Goal: Transaction & Acquisition: Purchase product/service

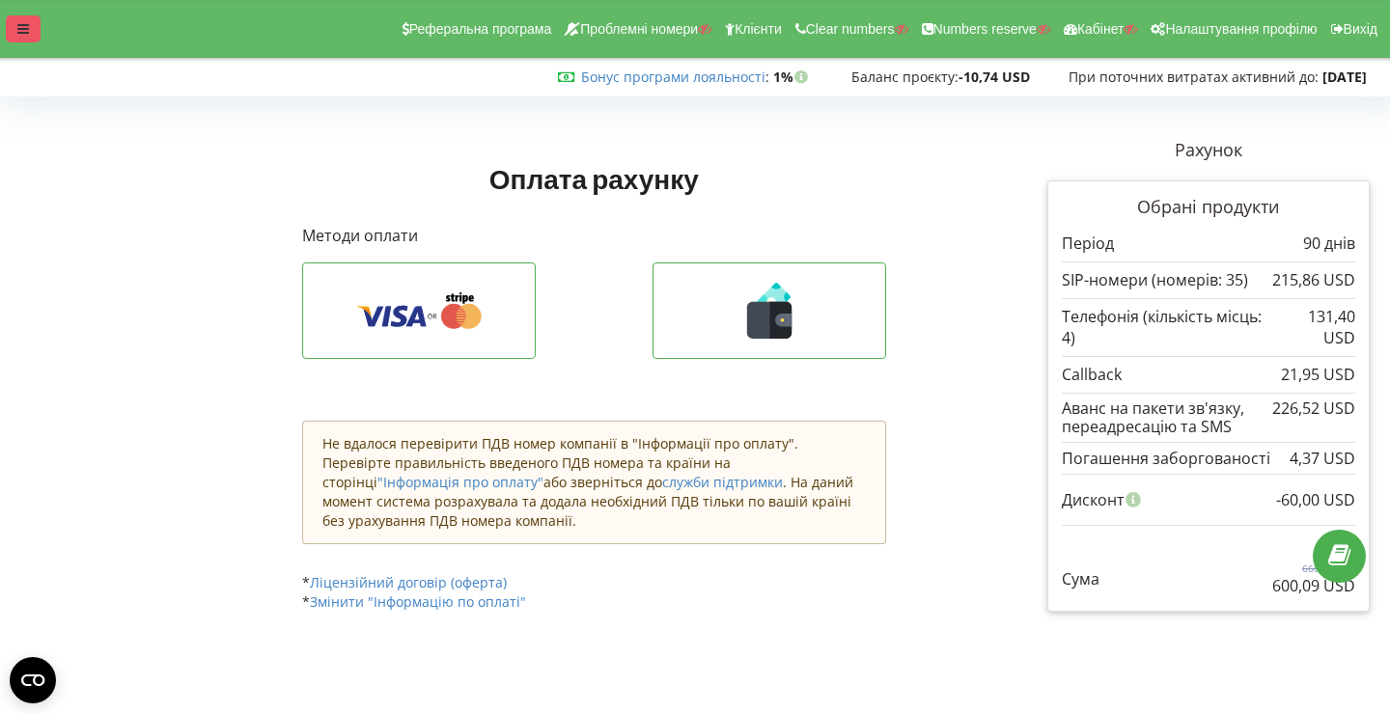
click at [21, 16] on div at bounding box center [23, 28] width 35 height 27
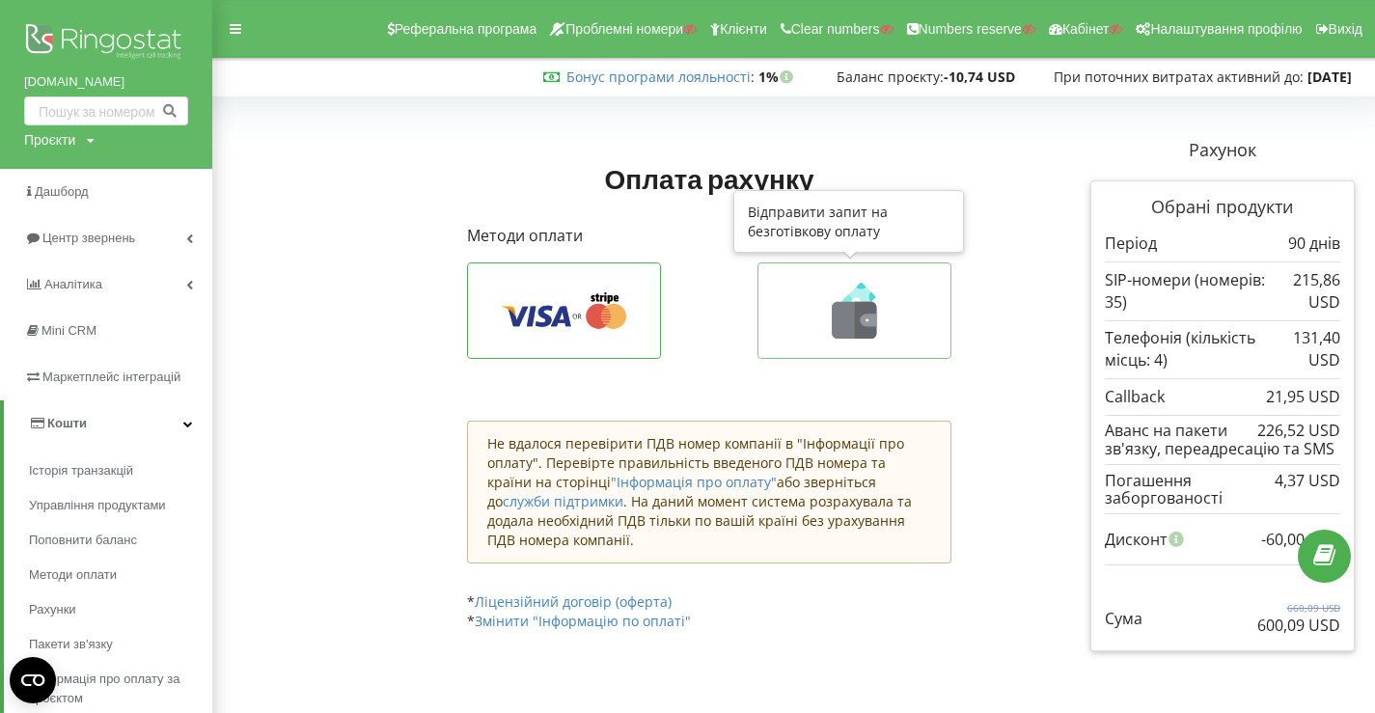
click at [799, 319] on icon at bounding box center [854, 311] width 152 height 56
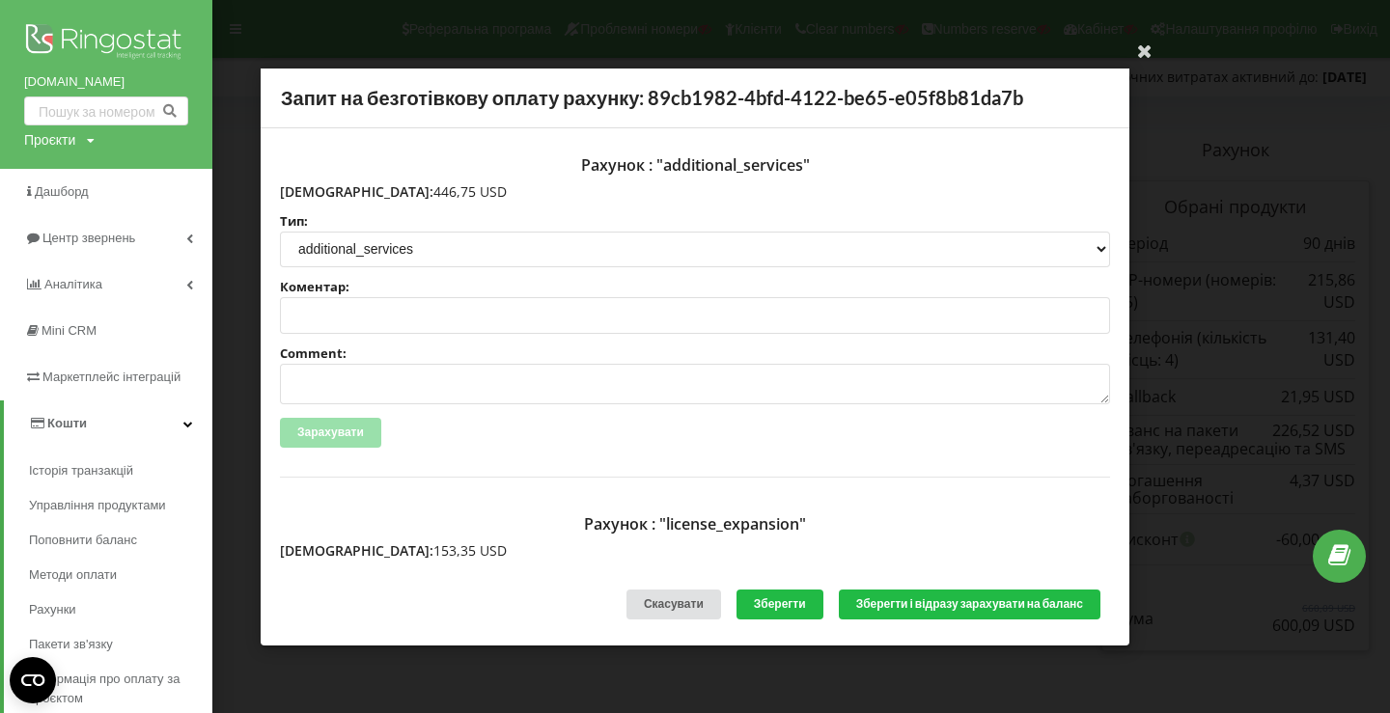
scroll to position [406, 0]
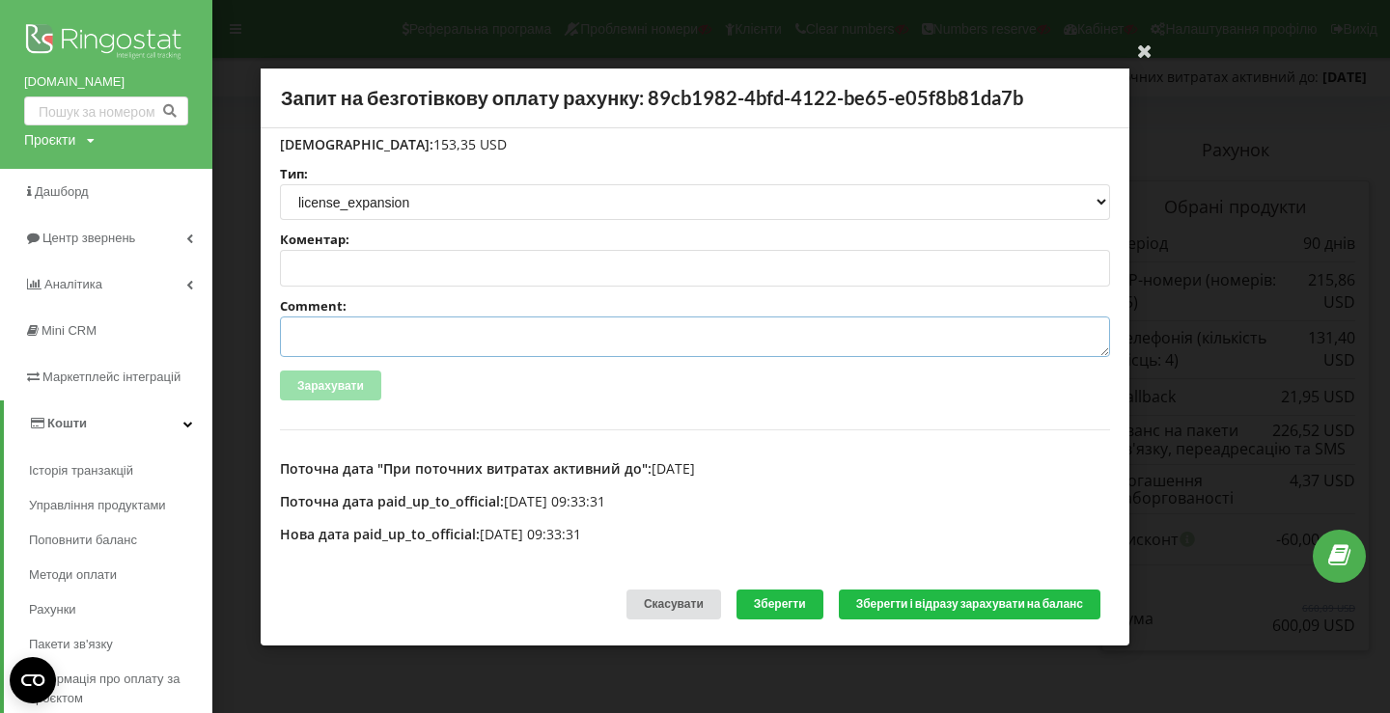
click at [466, 337] on textarea "Comment:" at bounding box center [695, 337] width 830 height 41
paste textarea "№R-06014 від 21.08.2025"
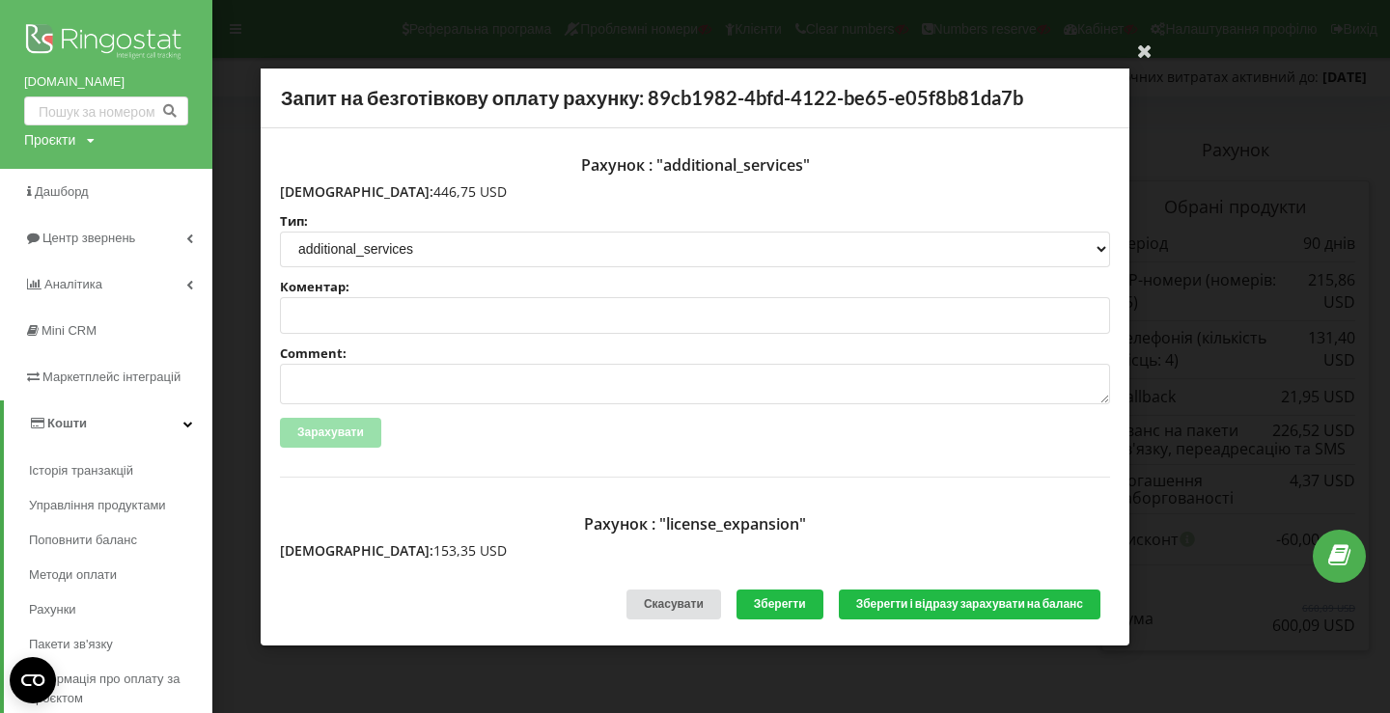
type textarea "Счет №R-06014 від 21.08.2025 на тов асс"
click at [413, 384] on textarea "Comment:" at bounding box center [695, 384] width 830 height 41
paste textarea "№R-06016 від 21.08.2025"
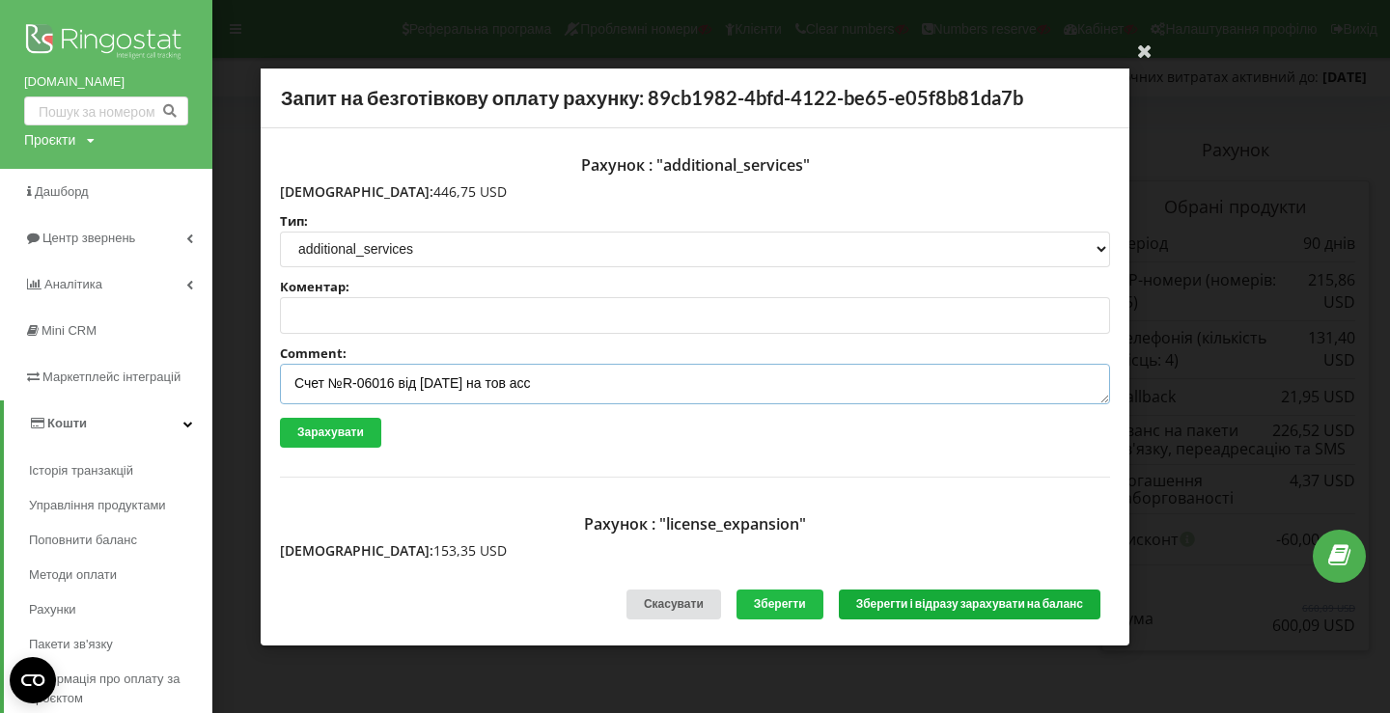
type textarea "Счет №R-06016 від 21.08.2025 на тов асс"
click at [1011, 607] on button "Зберегти і відразу зарахувати на баланс" at bounding box center [970, 605] width 262 height 30
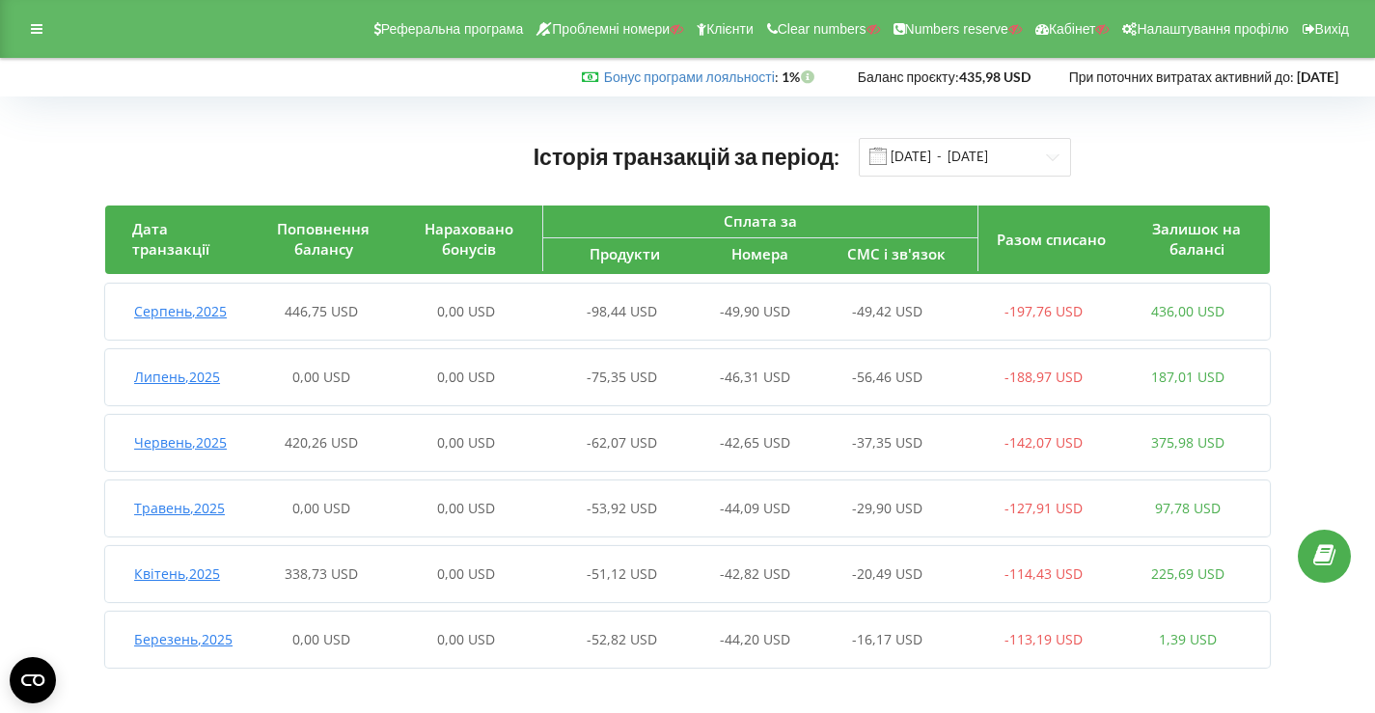
click at [576, 318] on div "-98,44 USD" at bounding box center [610, 311] width 145 height 19
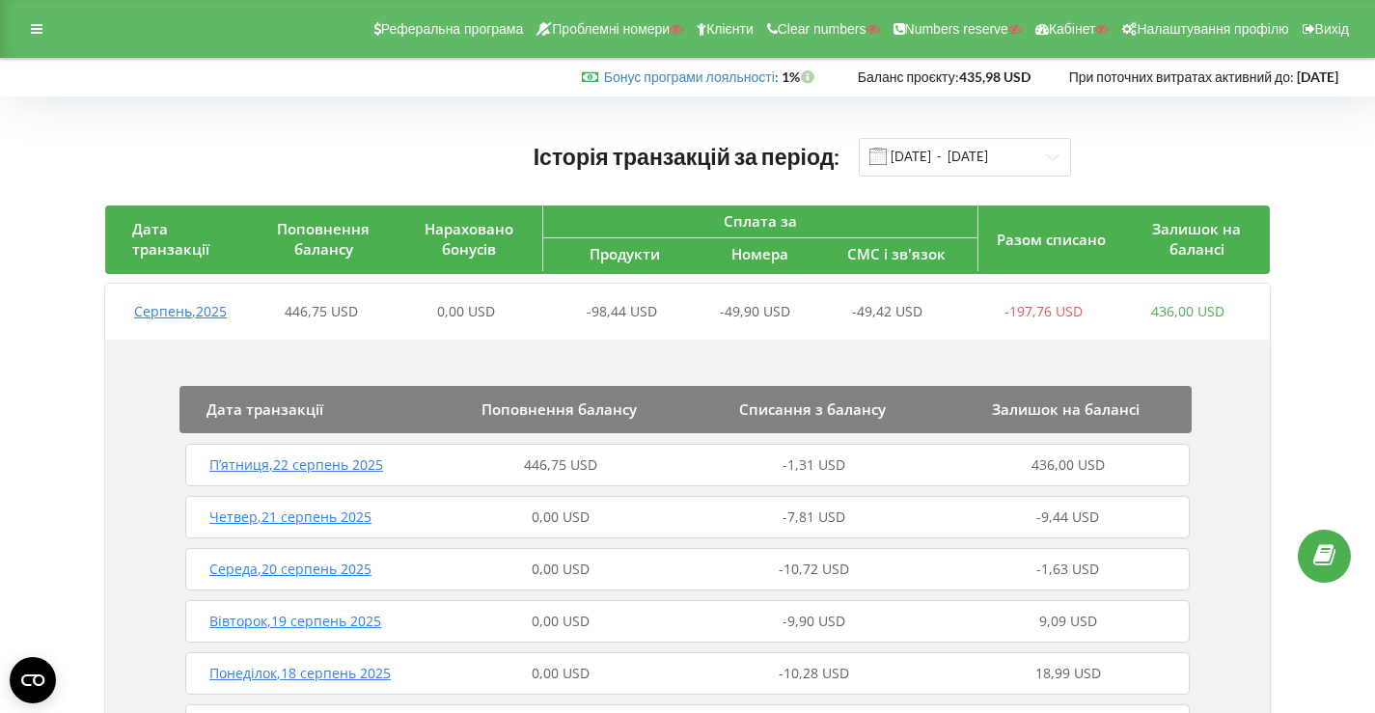
click at [539, 466] on span "446,75 USD" at bounding box center [560, 464] width 73 height 18
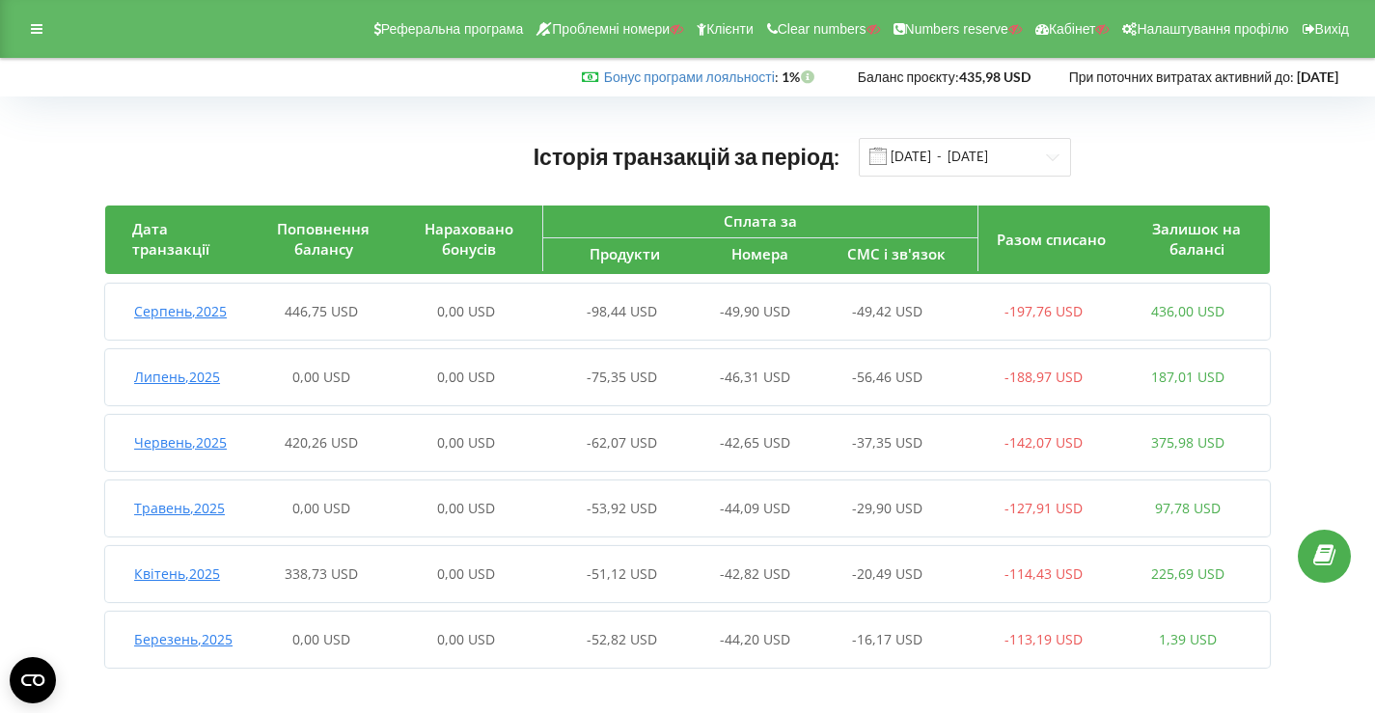
click at [512, 317] on div "0,00 USD" at bounding box center [466, 311] width 145 height 19
click at [386, 324] on div "Серпень , 2025 446,75 USD 0,00 USD -98,44 USD -49,90 USD -49,42 USD -197,76 USD…" at bounding box center [682, 312] width 1155 height 46
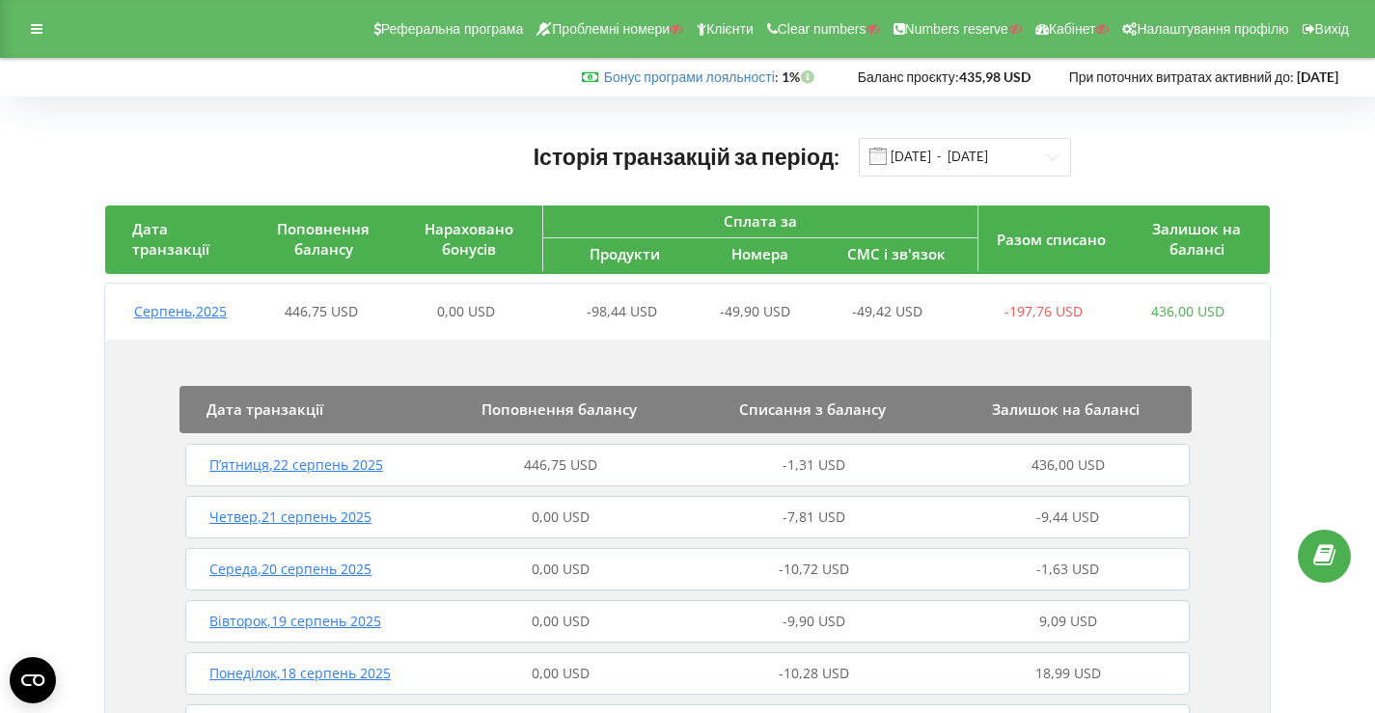
click at [452, 471] on div "446,75 USD" at bounding box center [561, 464] width 254 height 19
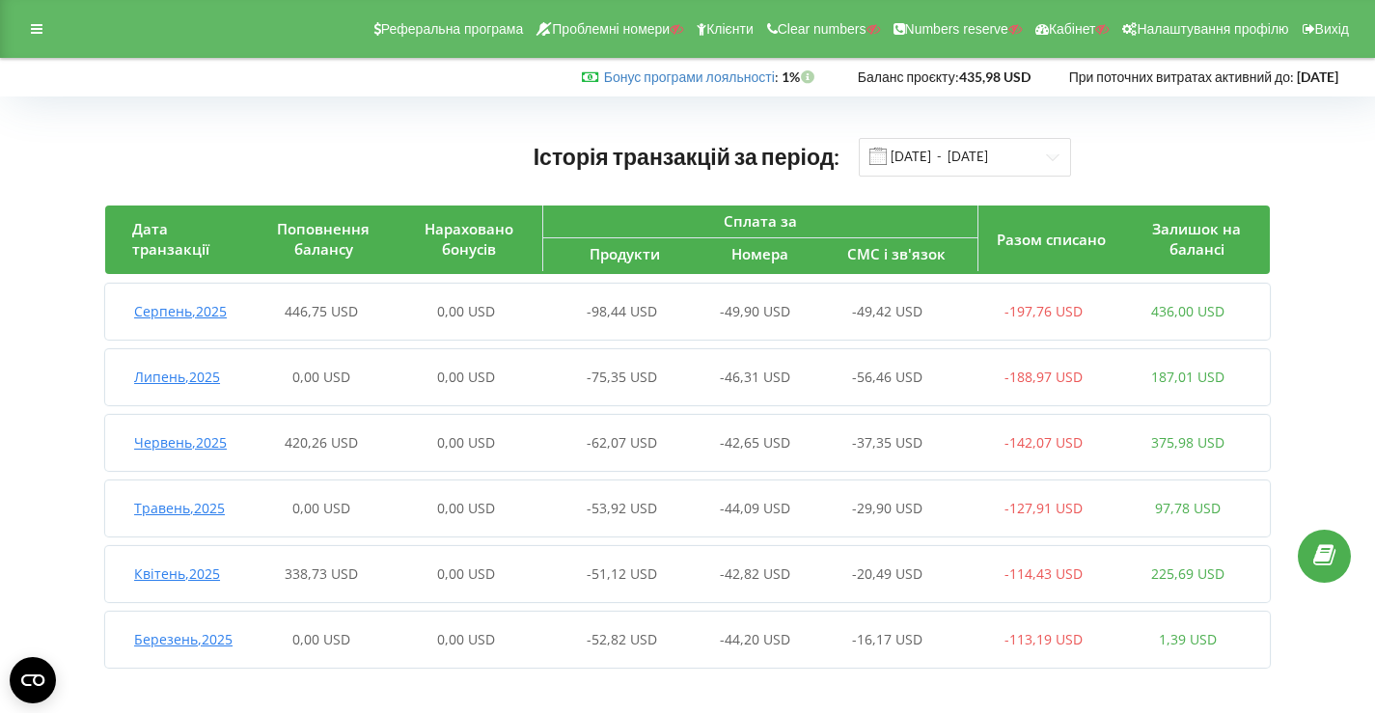
click at [331, 295] on div "Серпень , 2025 446,75 USD 0,00 USD -98,44 USD -49,90 USD -49,42 USD -197,76 USD…" at bounding box center [682, 312] width 1155 height 46
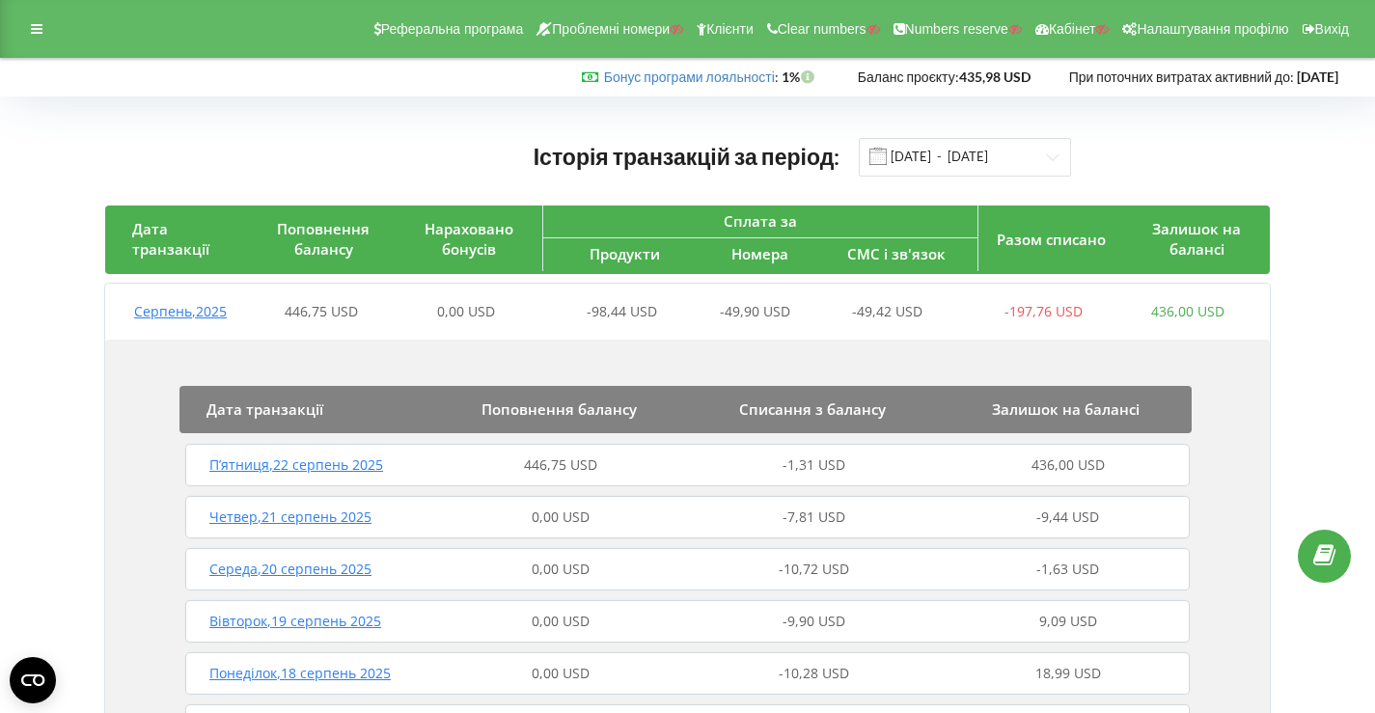
click at [469, 463] on div "446,75 USD" at bounding box center [561, 464] width 254 height 19
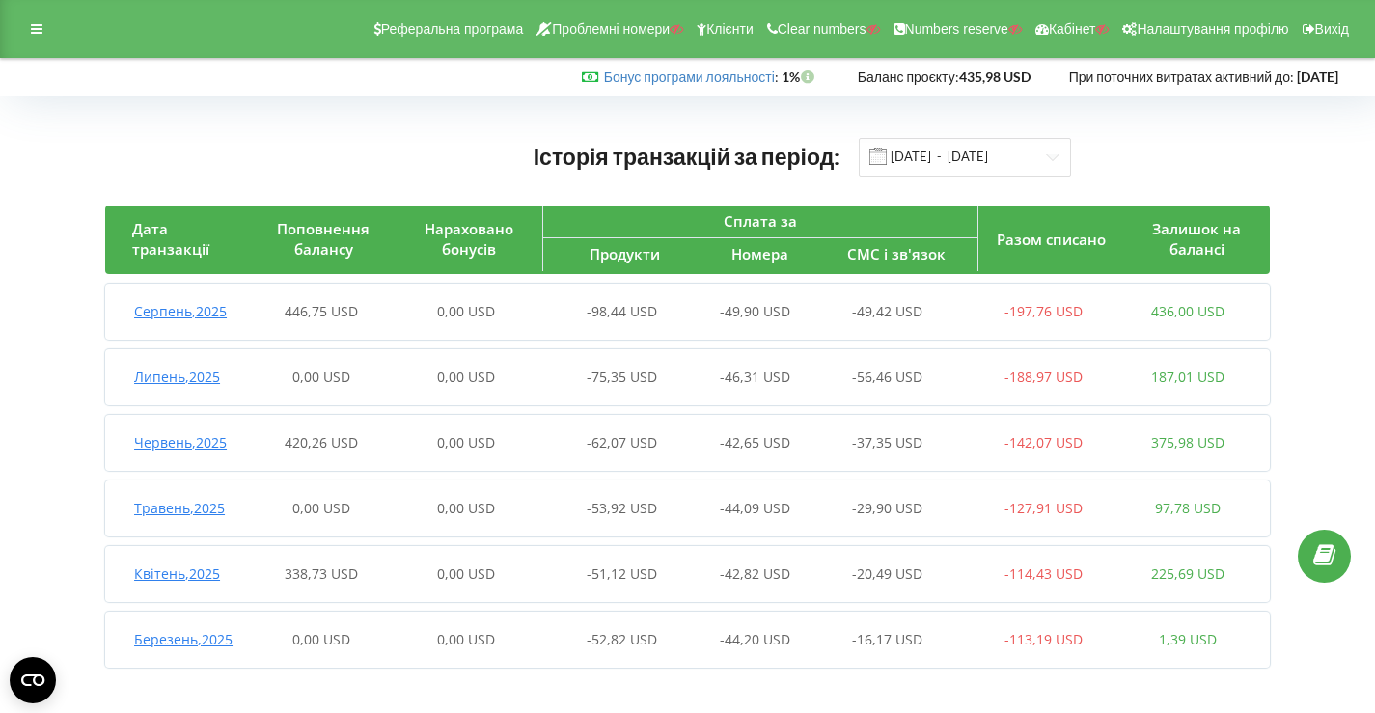
click at [413, 307] on div "0,00 USD" at bounding box center [466, 311] width 145 height 19
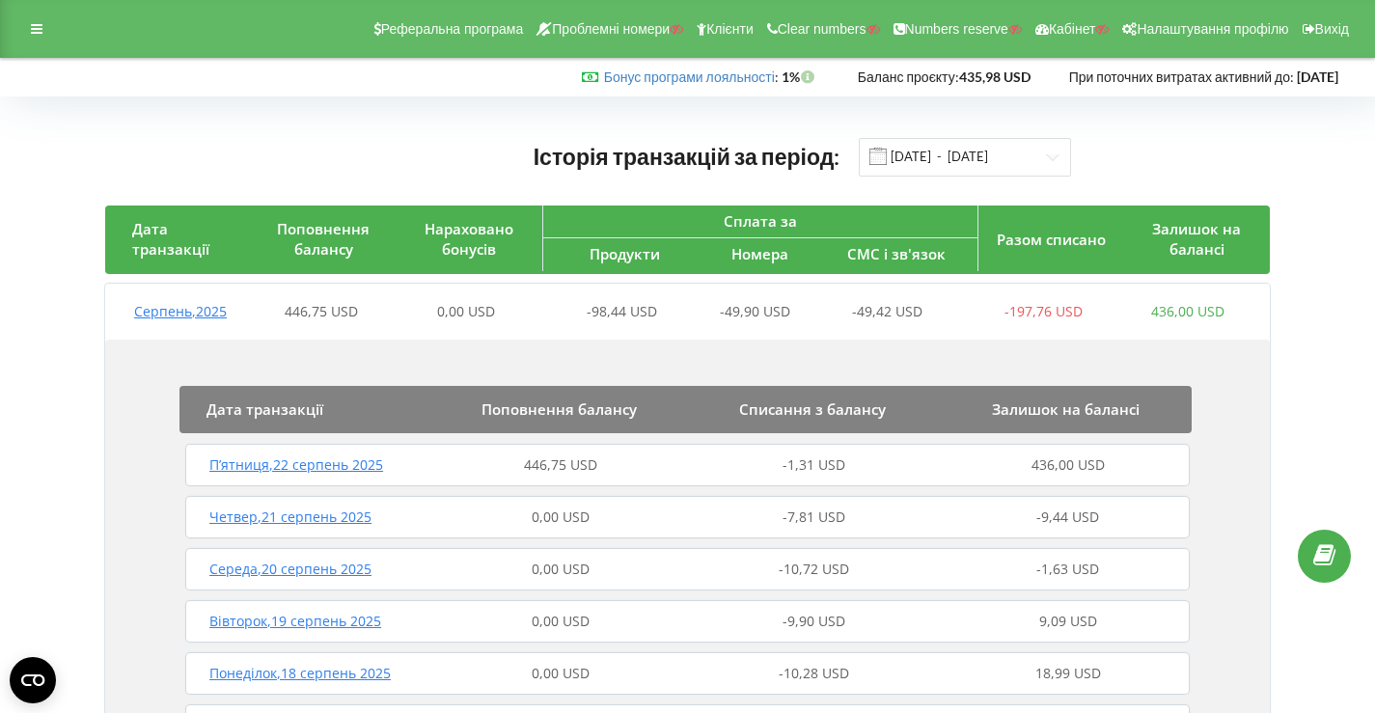
click at [401, 483] on div "П’ятниця , 22 серпень 2025 446,75 USD -1,31 USD 436,00 USD" at bounding box center [687, 465] width 1014 height 46
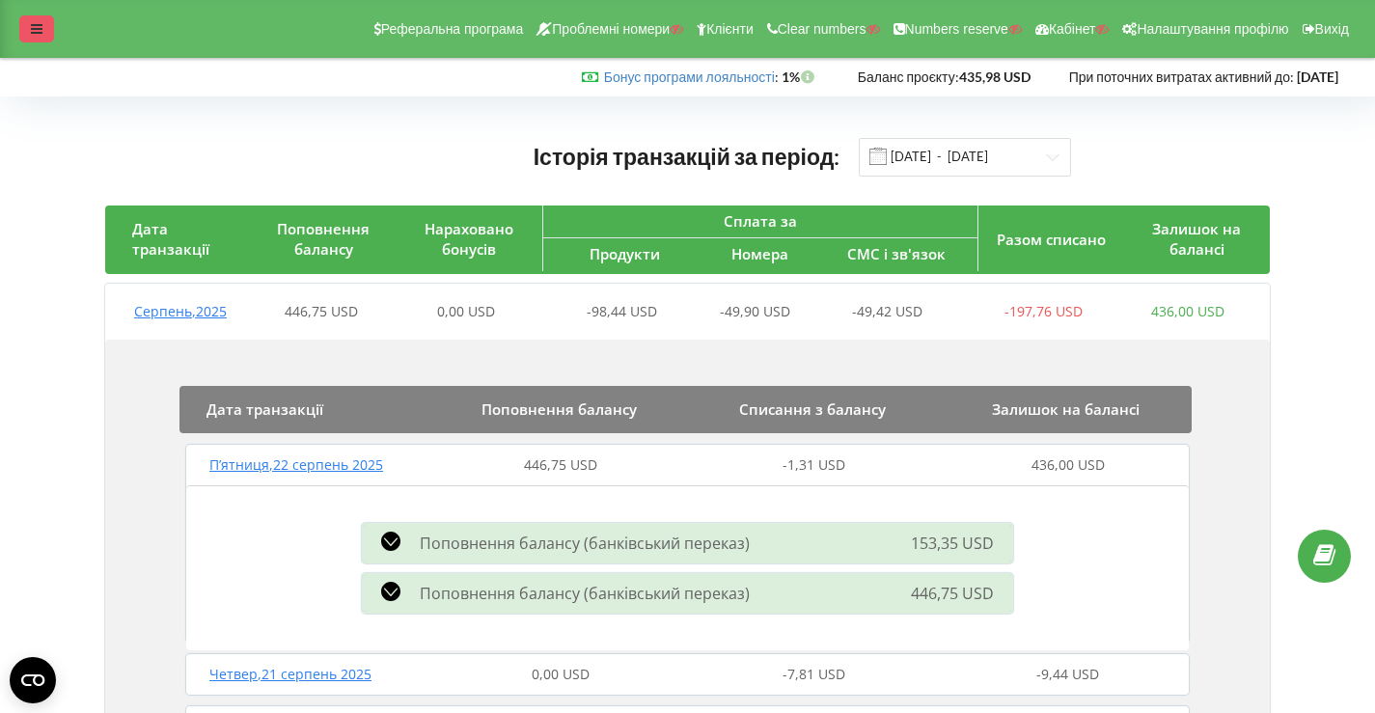
click at [33, 37] on div at bounding box center [36, 28] width 35 height 27
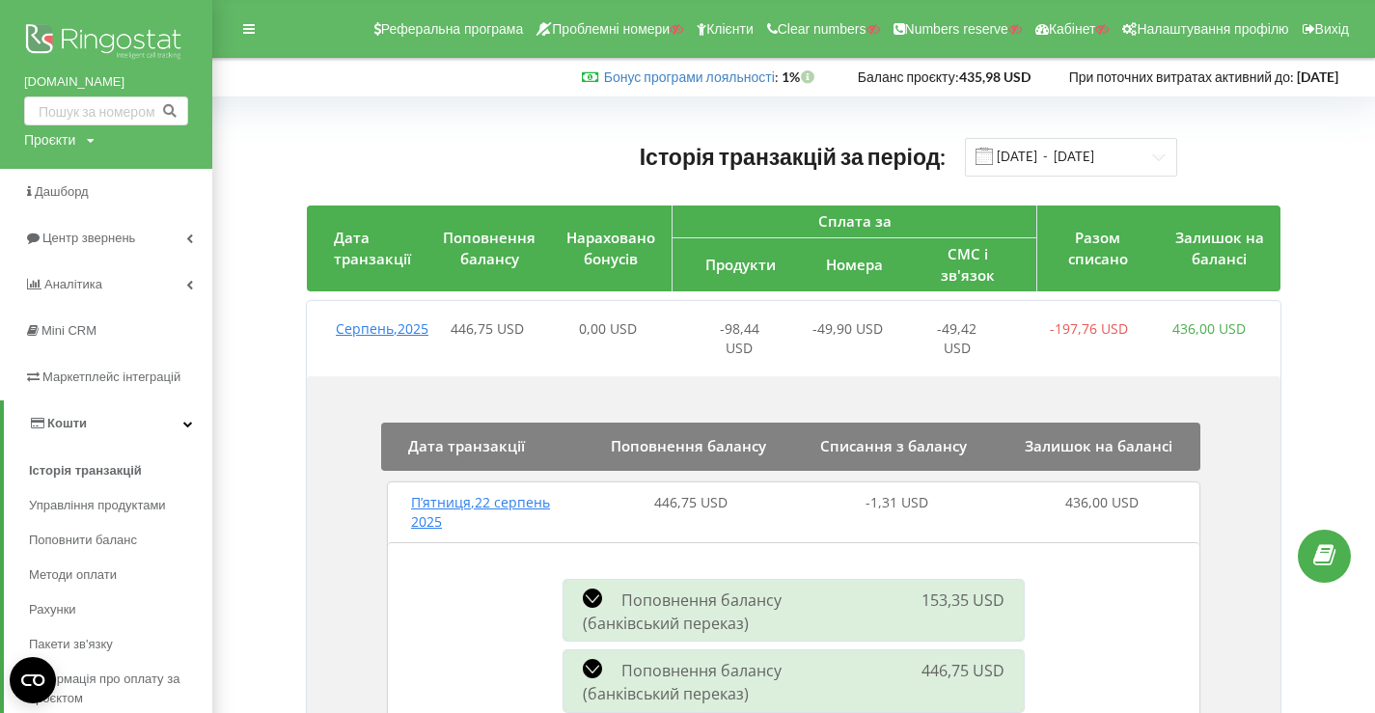
click at [97, 25] on img at bounding box center [106, 43] width 164 height 48
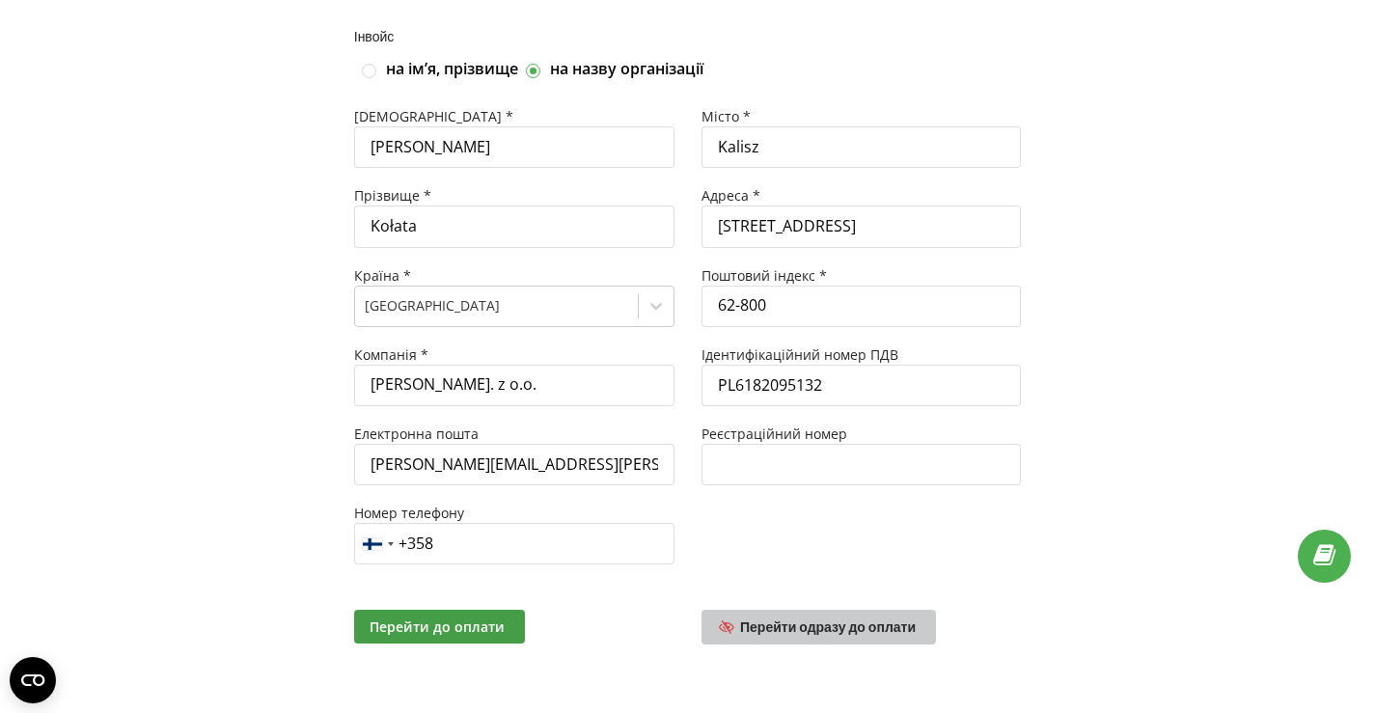
click at [802, 622] on span "Перейти одразу до оплати" at bounding box center [828, 627] width 176 height 16
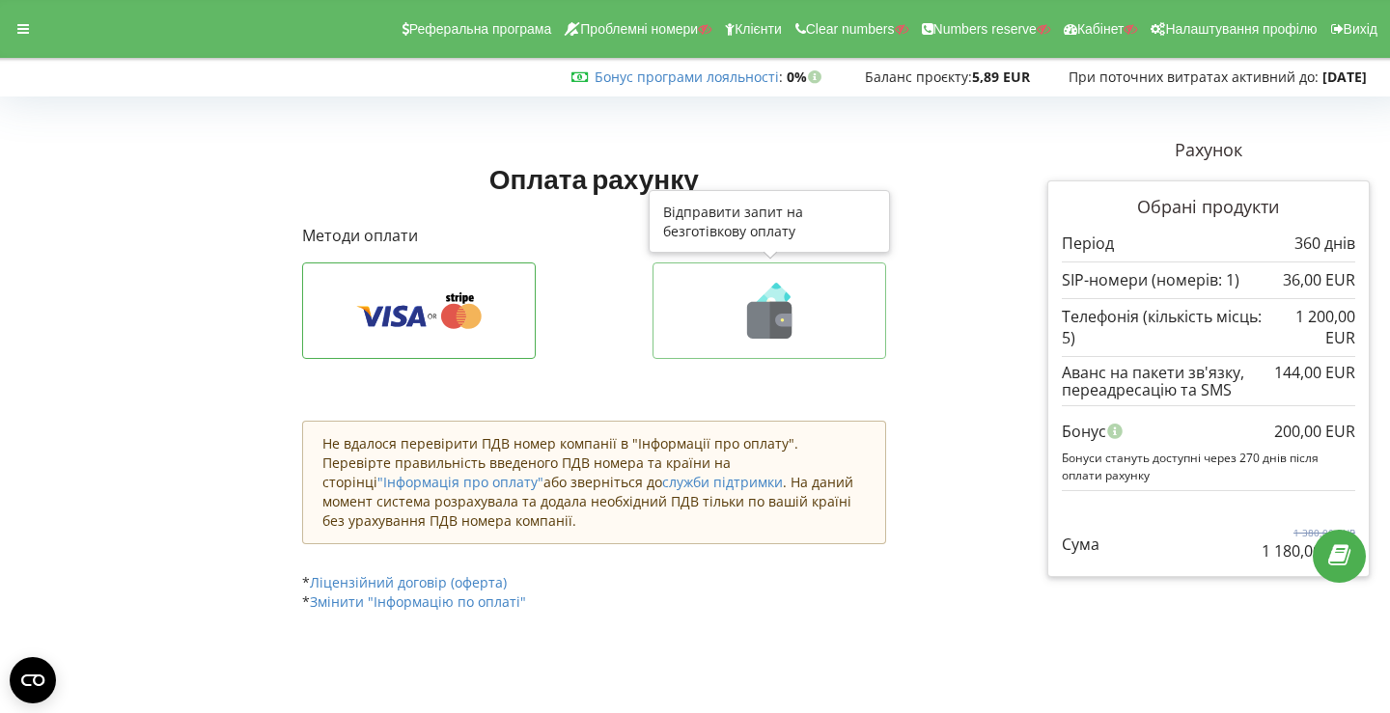
click at [763, 340] on button at bounding box center [769, 310] width 234 height 97
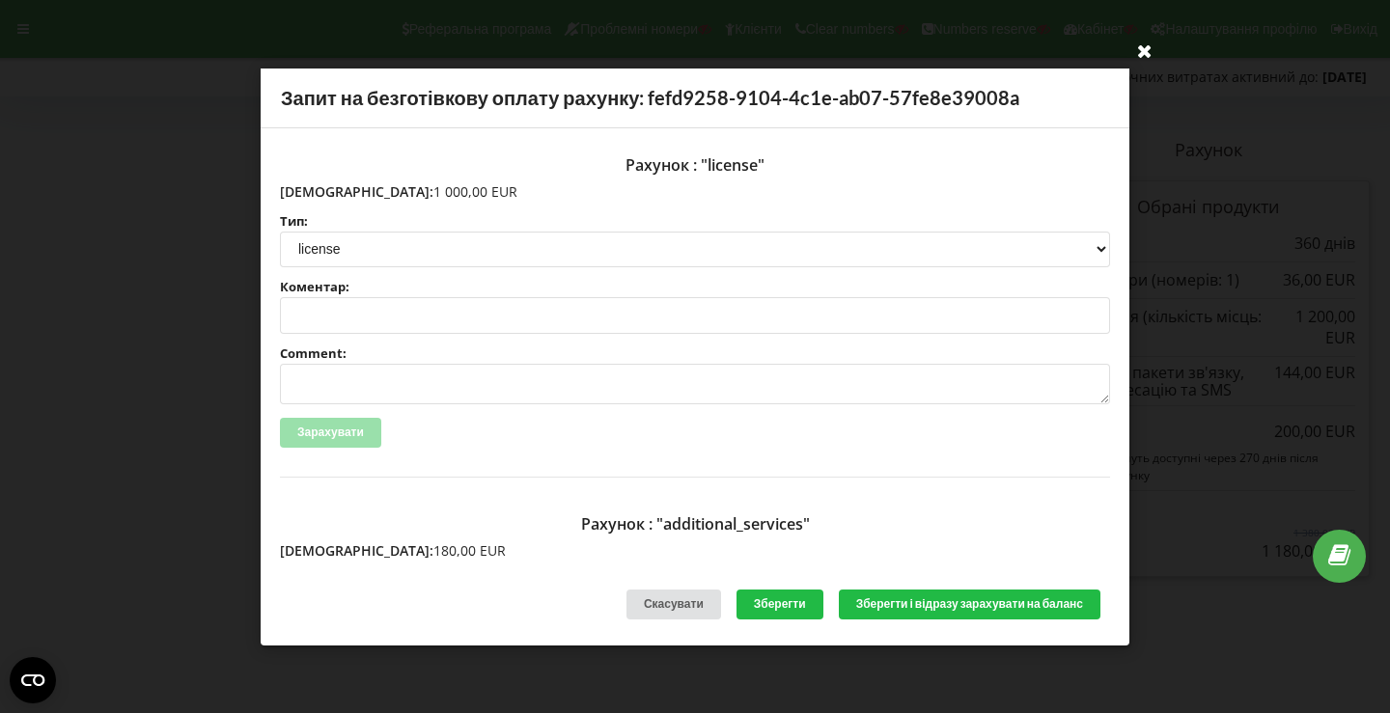
click at [1145, 54] on icon at bounding box center [1144, 50] width 31 height 31
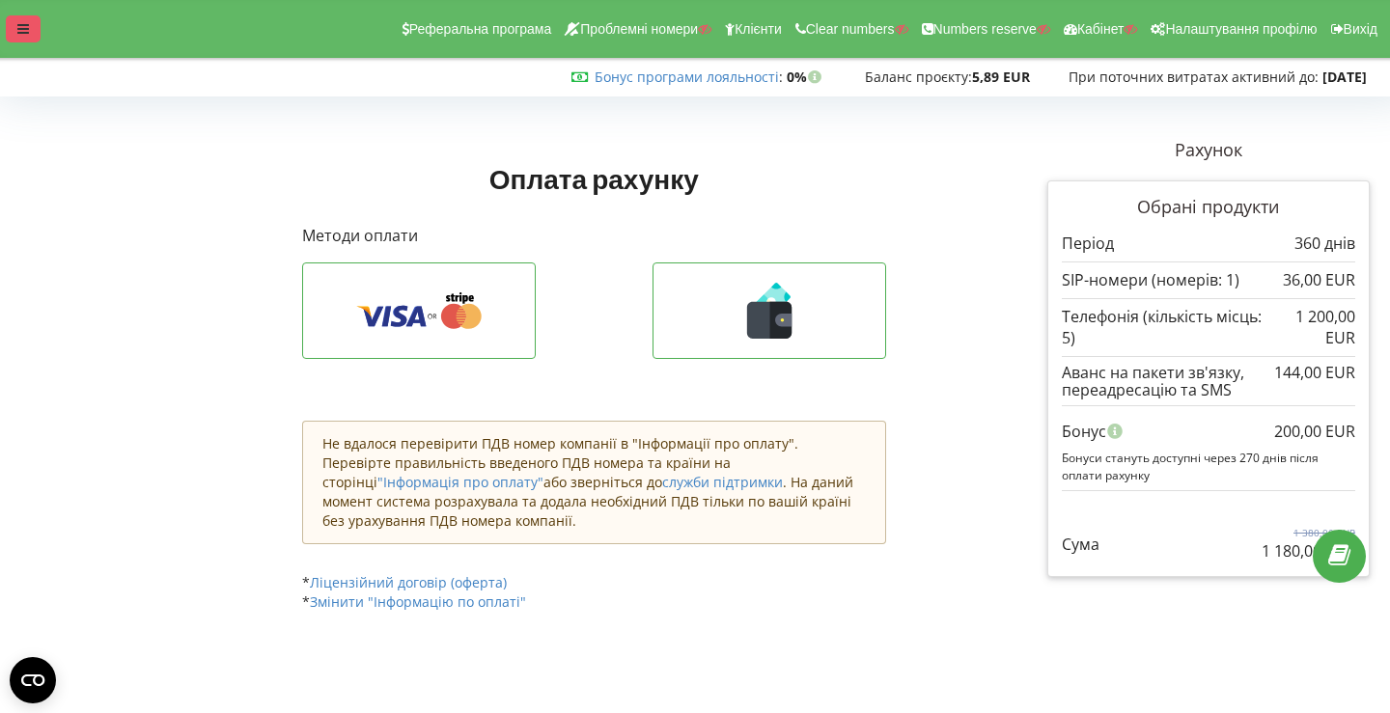
click at [31, 37] on div at bounding box center [23, 28] width 35 height 27
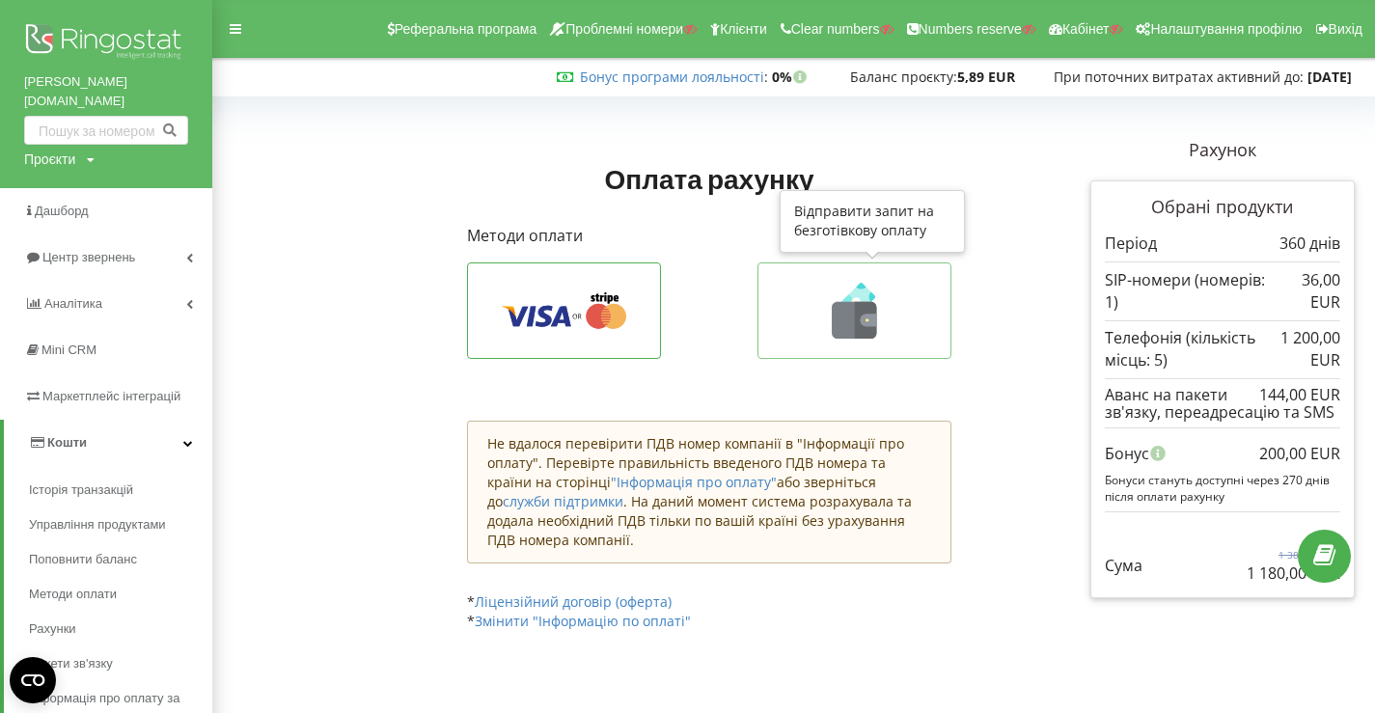
click at [787, 291] on icon at bounding box center [854, 311] width 152 height 56
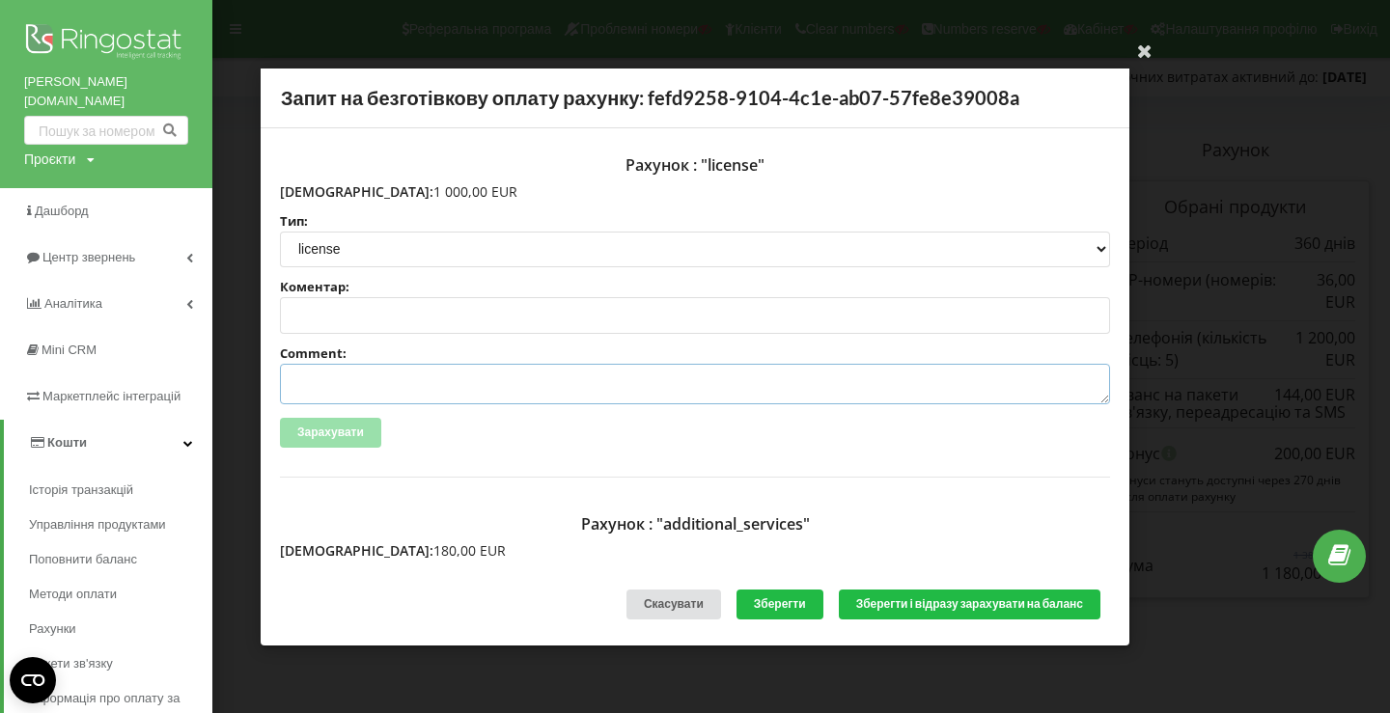
click at [482, 396] on textarea "Comment:" at bounding box center [695, 384] width 830 height 41
paste textarea "INV-PI-000031,Ringostat PL,14.08.2025, legaliscompany.com"
drag, startPoint x: 382, startPoint y: 380, endPoint x: 320, endPoint y: 381, distance: 61.8
click at [320, 381] on textarea "INV-PI-000031,Ringostat PL,14.08.2025, legaliscompany.com" at bounding box center [695, 384] width 830 height 41
paste textarea "24"
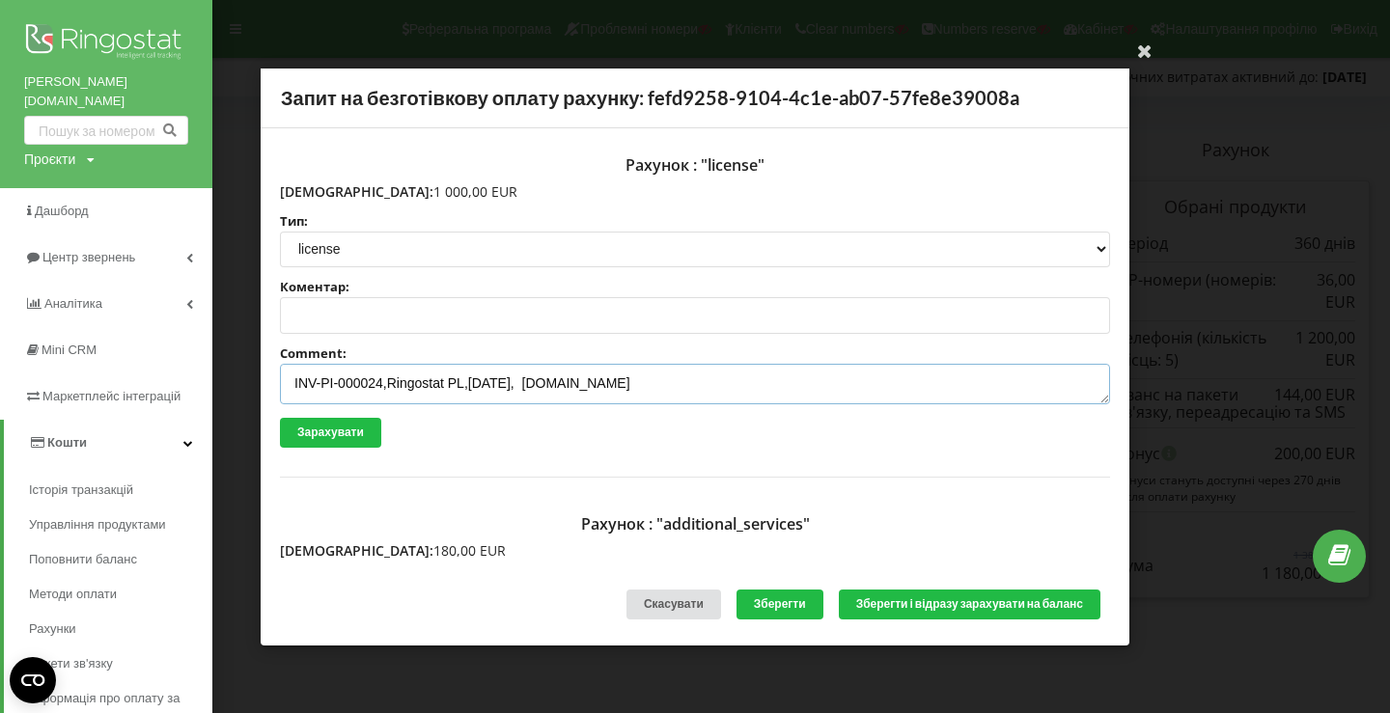
click at [482, 380] on textarea "INV-PI-000024,Ringostat PL,14.08.2025, legaliscompany.com" at bounding box center [695, 384] width 830 height 41
drag, startPoint x: 545, startPoint y: 378, endPoint x: 789, endPoint y: 407, distance: 245.9
click at [789, 407] on div "Рахунок : "license" Сума: 1 000,00 EUR Тип: license license_expansion license_e…" at bounding box center [695, 312] width 830 height 330
paste textarea "meringer.pl"
click at [545, 382] on textarea "INV-PI-000024,Ringostat PL,06.08.2025, meringer.pl" at bounding box center [695, 384] width 830 height 41
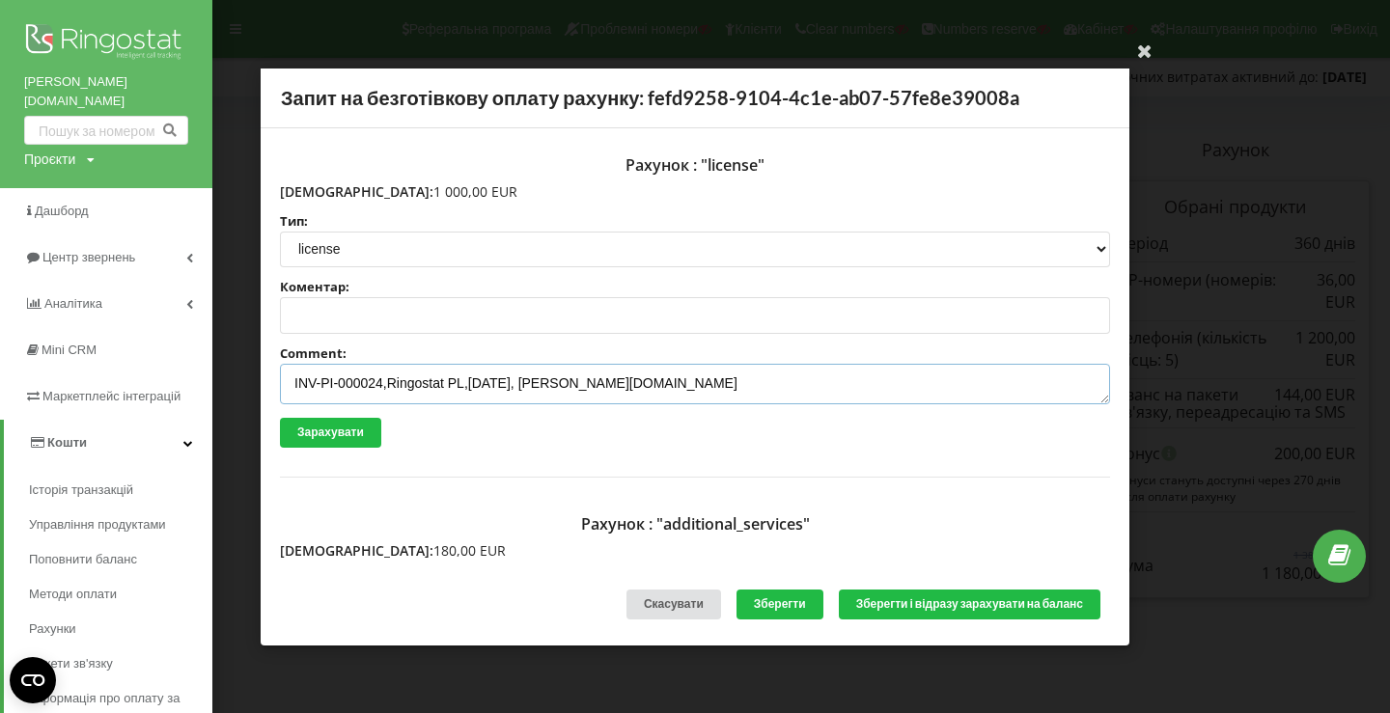
scroll to position [9, 0]
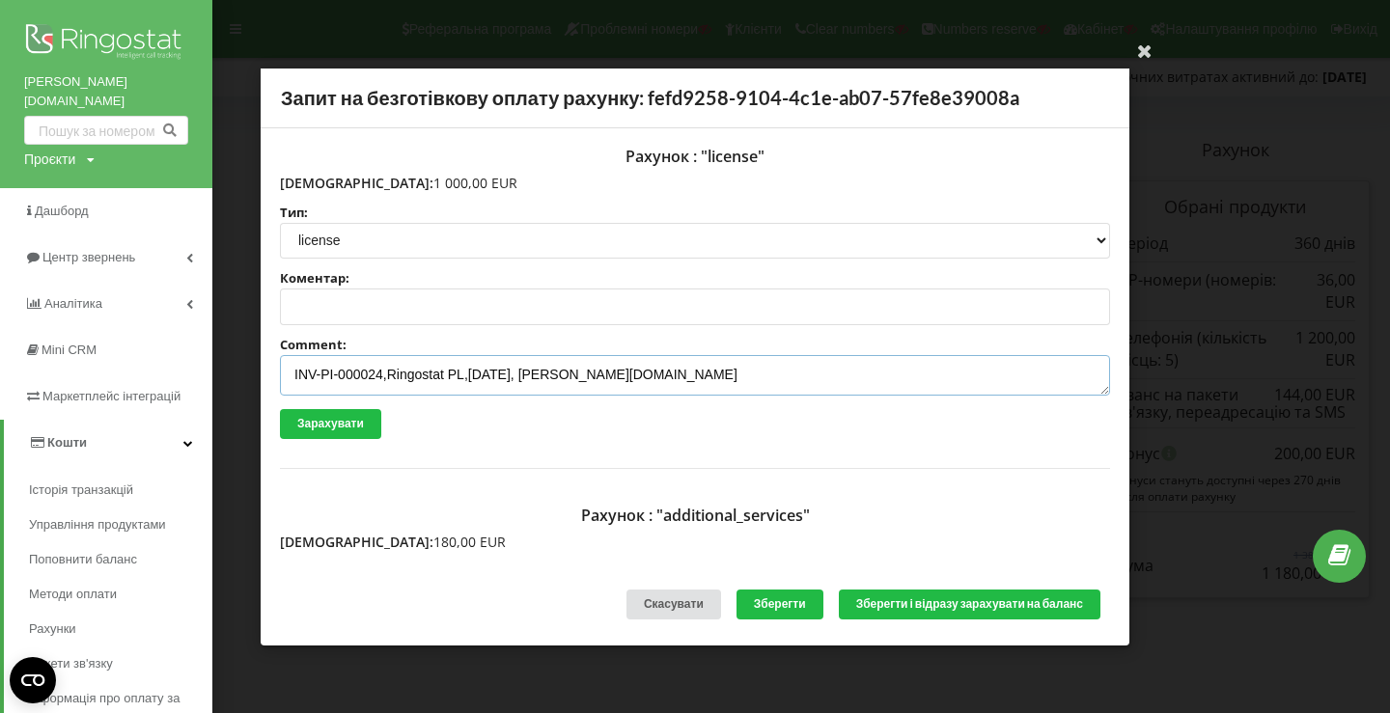
click at [639, 375] on textarea "INV-PI-000024,Ringostat PL,06.08.2025, meringer.pl" at bounding box center [695, 375] width 830 height 41
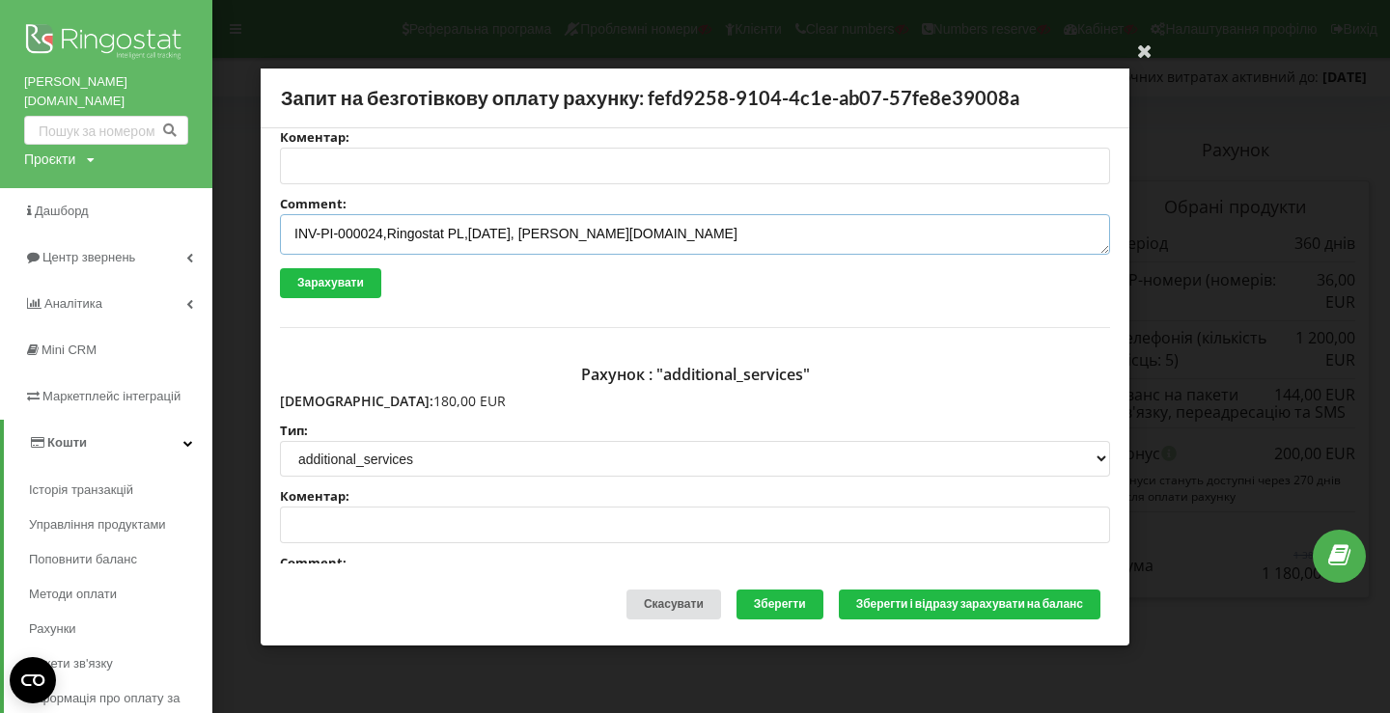
scroll to position [406, 0]
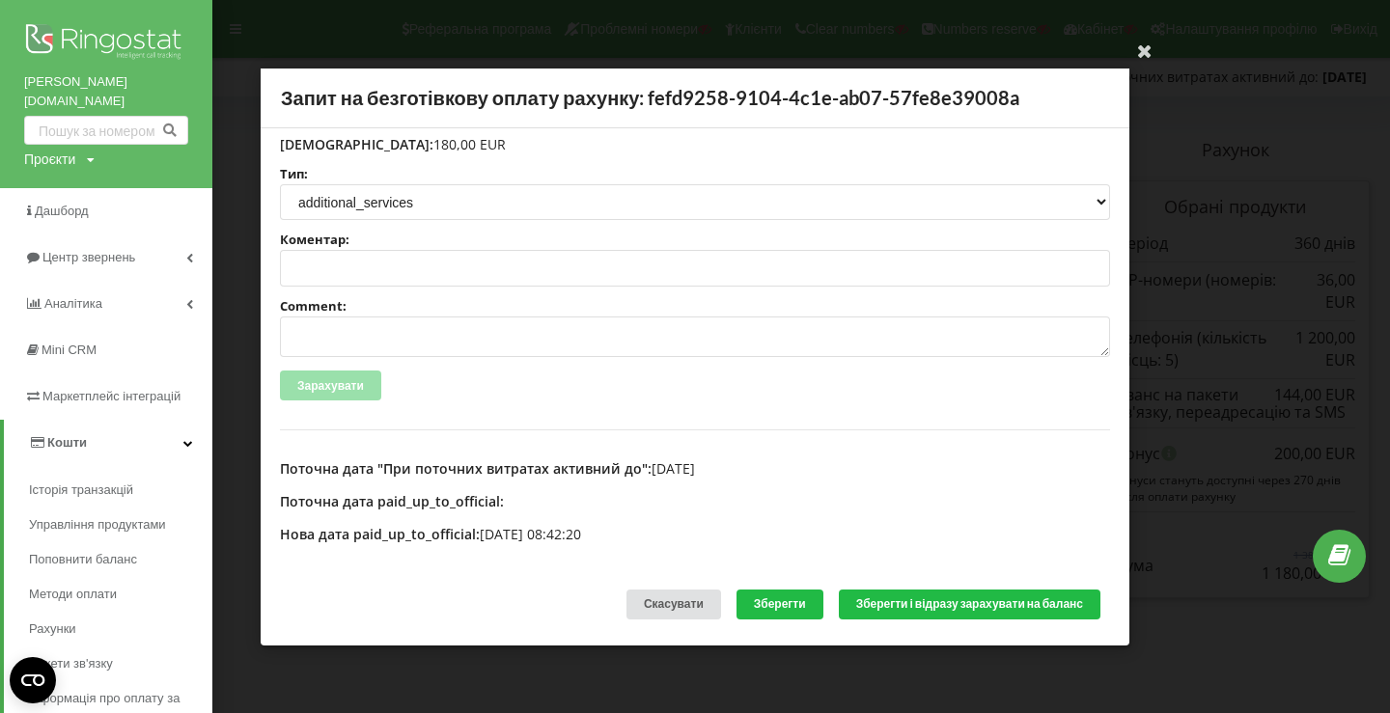
type textarea "INV-PI-000024,Ringostat PL,06.08.2025, meringer.pl"
click at [527, 343] on textarea "Comment:" at bounding box center [695, 337] width 830 height 41
paste textarea "INV-PI-000024,Ringostat PL,06.08.2025, meringer.pl"
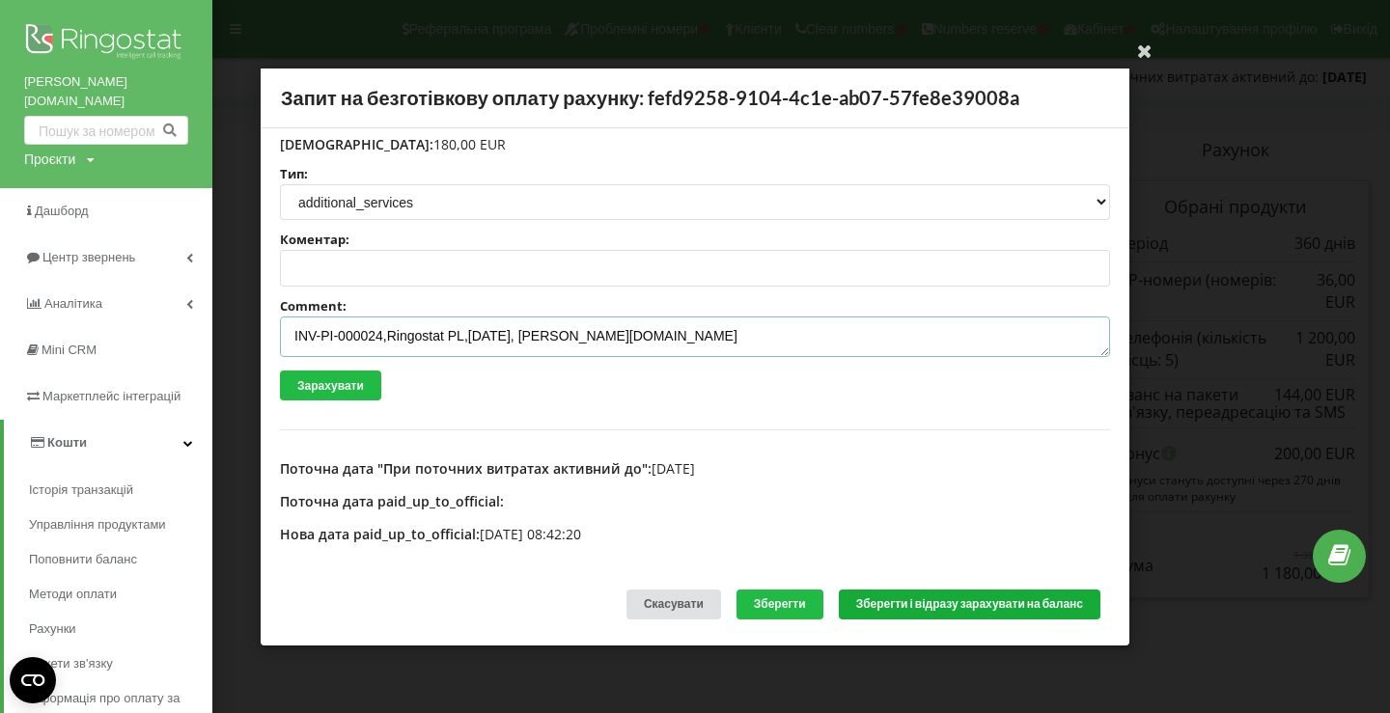
type textarea "INV-PI-000024,Ringostat PL,06.08.2025, meringer.pl"
click at [929, 602] on button "Зберегти і відразу зарахувати на баланс" at bounding box center [970, 605] width 262 height 30
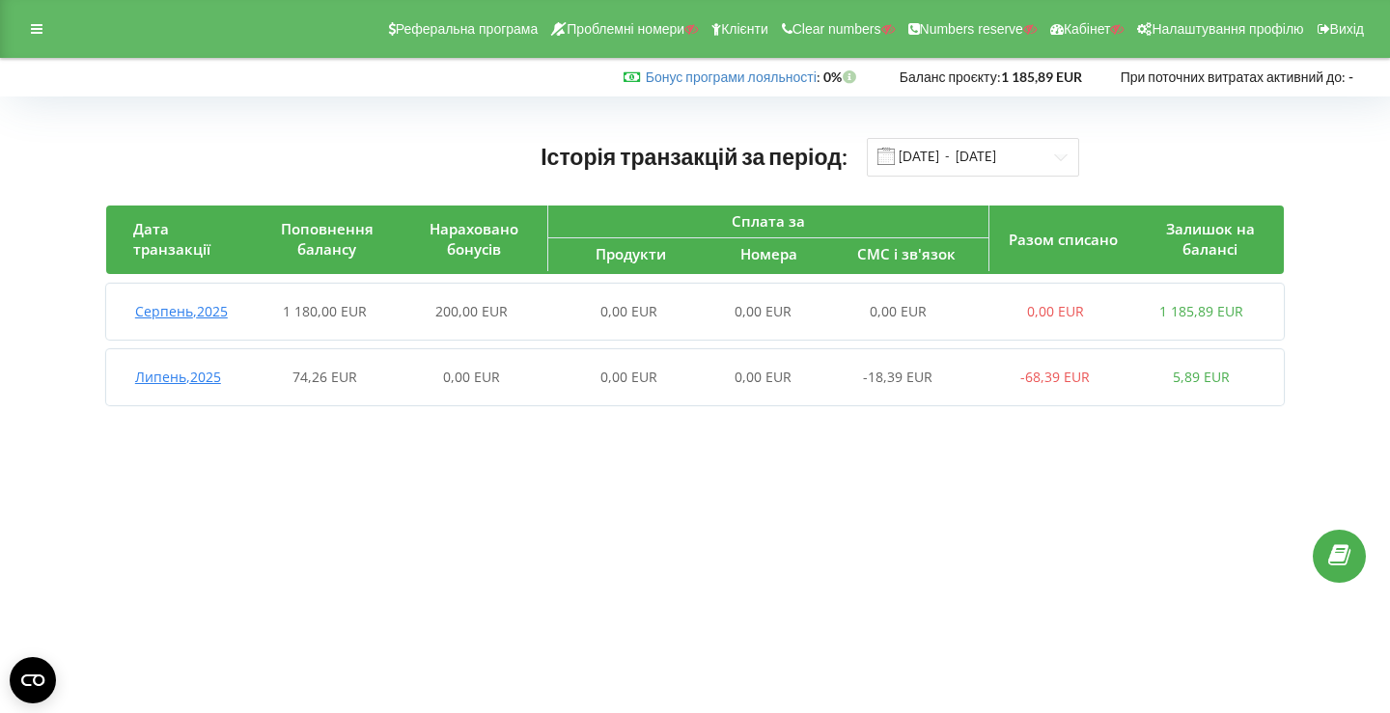
click at [500, 303] on span "200,00 EUR" at bounding box center [471, 311] width 72 height 18
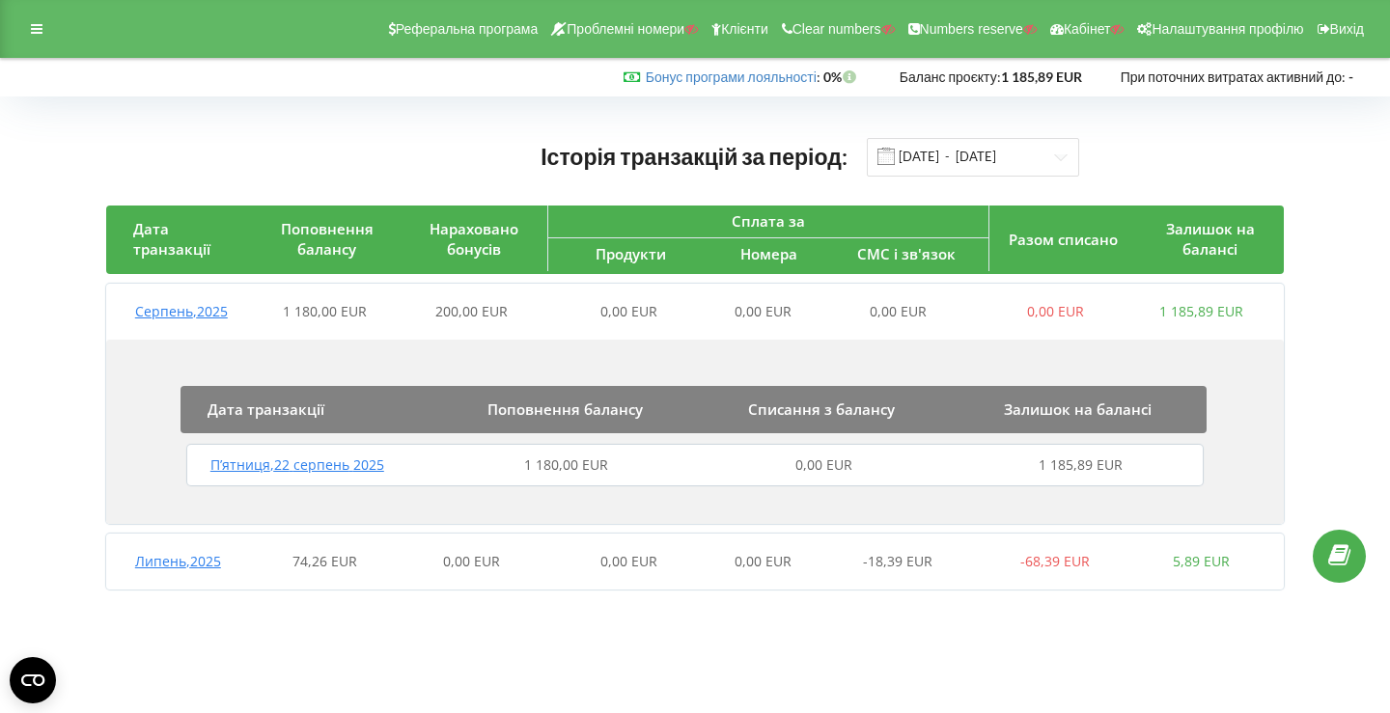
click at [456, 474] on div "1 180,00 EUR" at bounding box center [566, 464] width 257 height 19
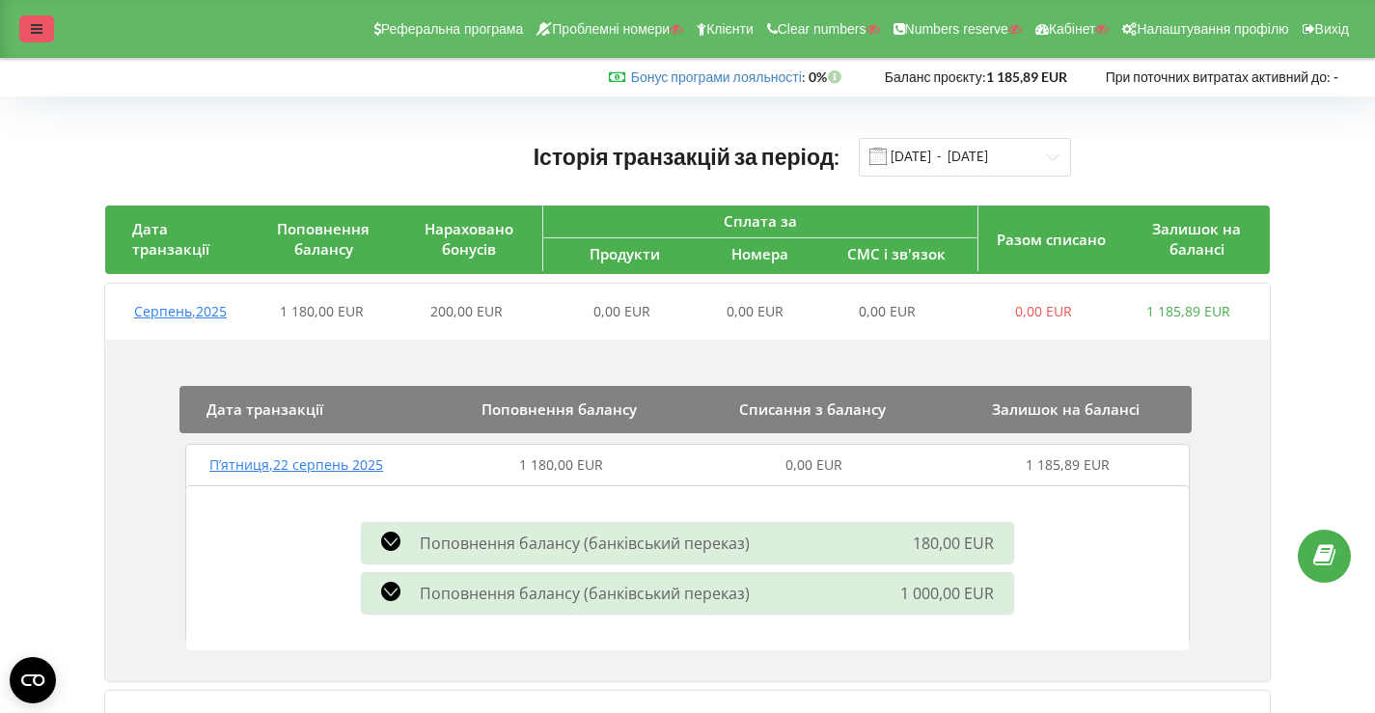
click at [42, 15] on div at bounding box center [36, 28] width 35 height 27
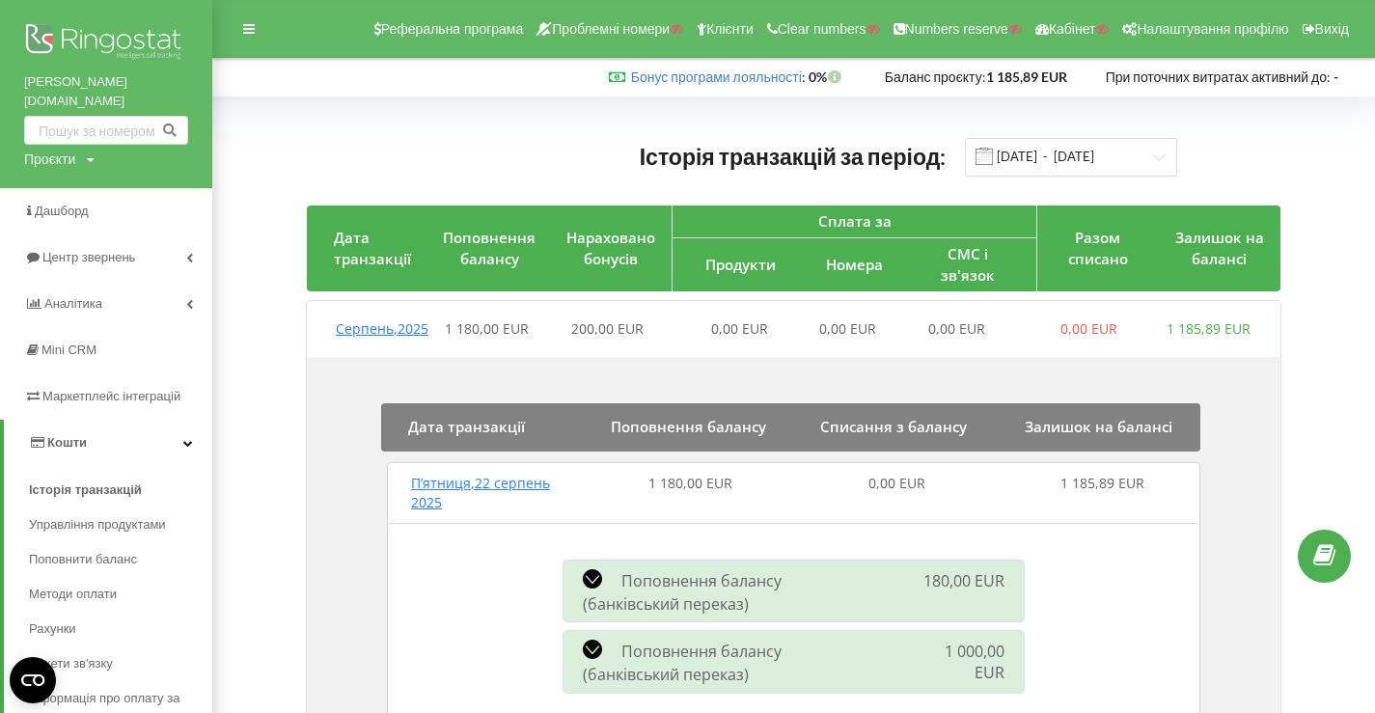
click at [118, 19] on img at bounding box center [106, 43] width 164 height 48
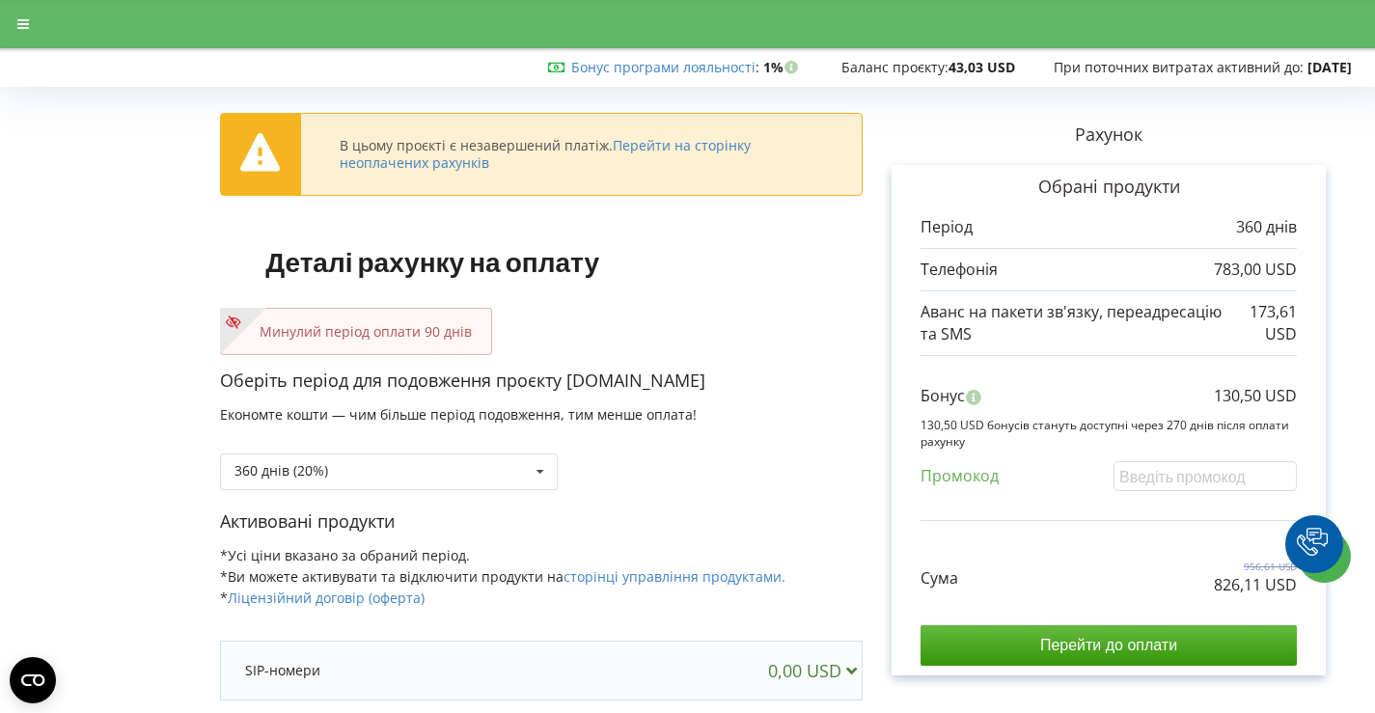
click at [523, 491] on div "Оберіть період для подовження проєкту [DOMAIN_NAME] Економте кошти — чим більше…" at bounding box center [541, 439] width 643 height 141
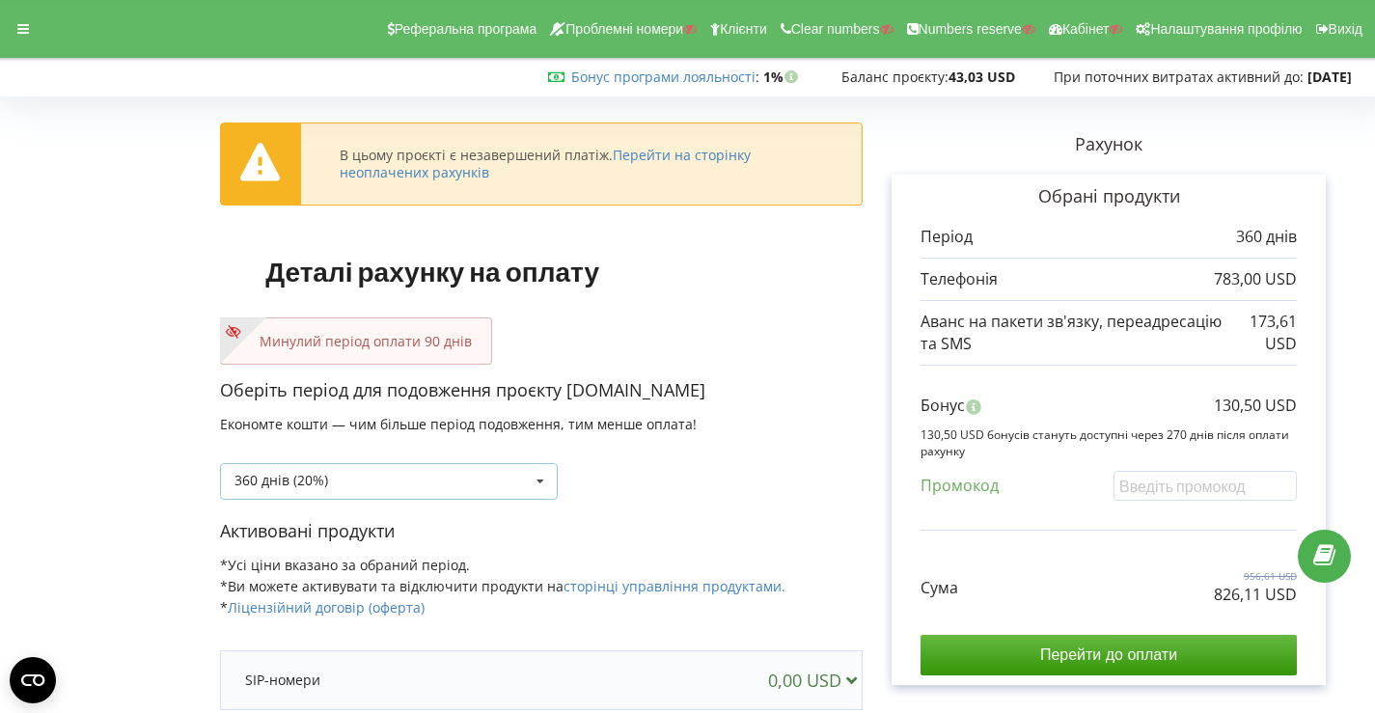
click at [534, 466] on icon at bounding box center [540, 482] width 29 height 36
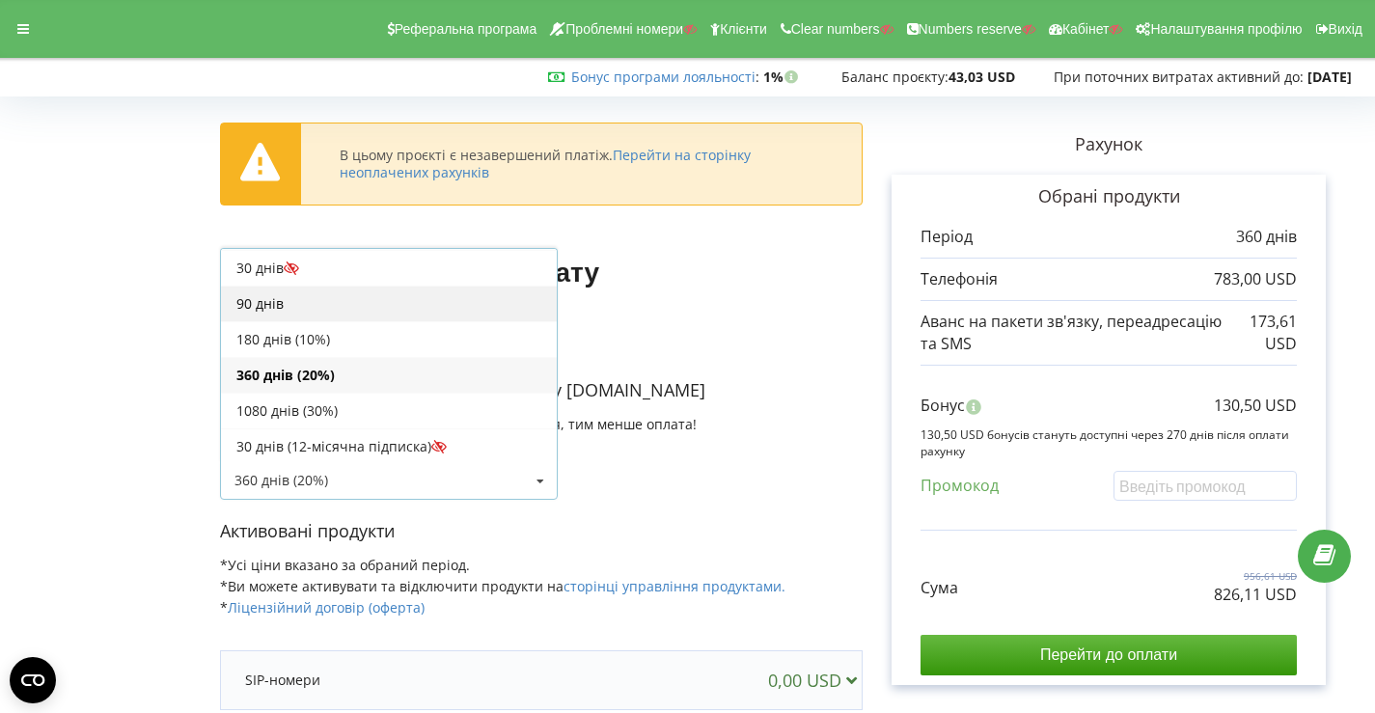
click at [393, 306] on div "90 днів" at bounding box center [389, 304] width 336 height 36
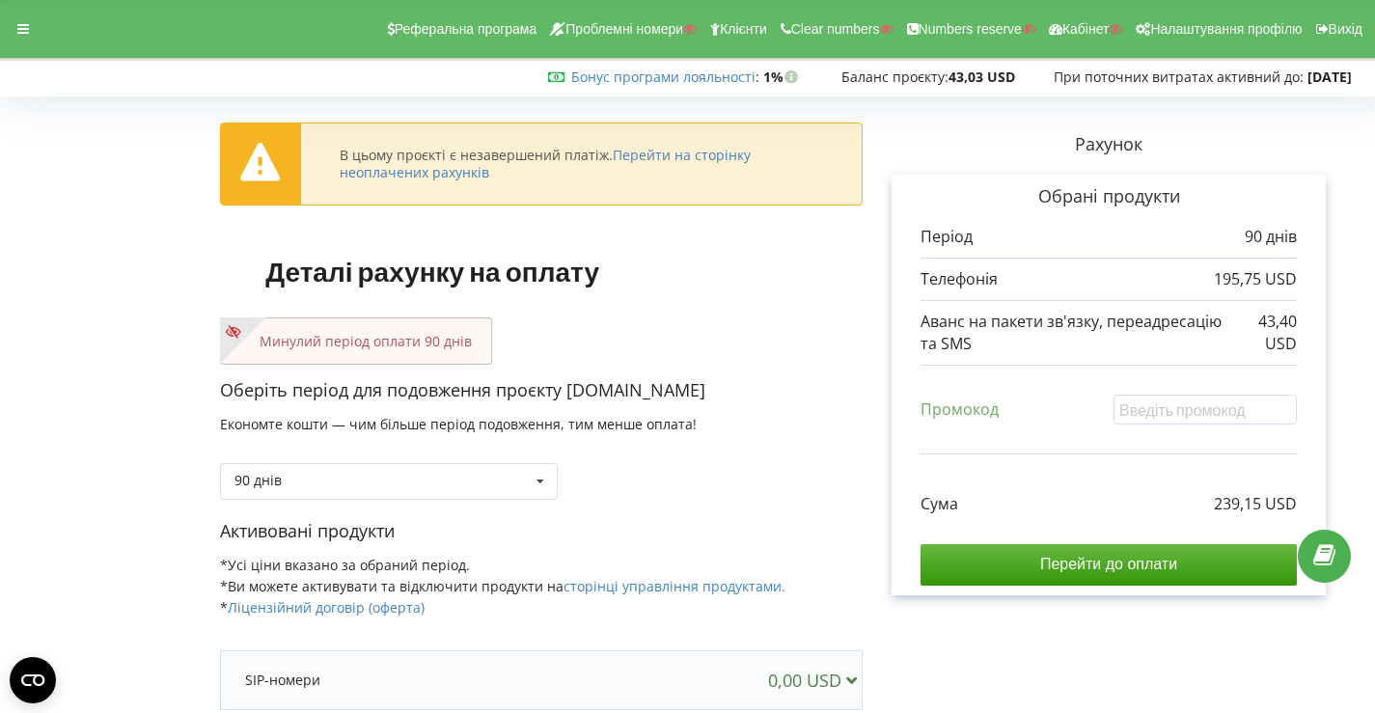
scroll to position [331, 0]
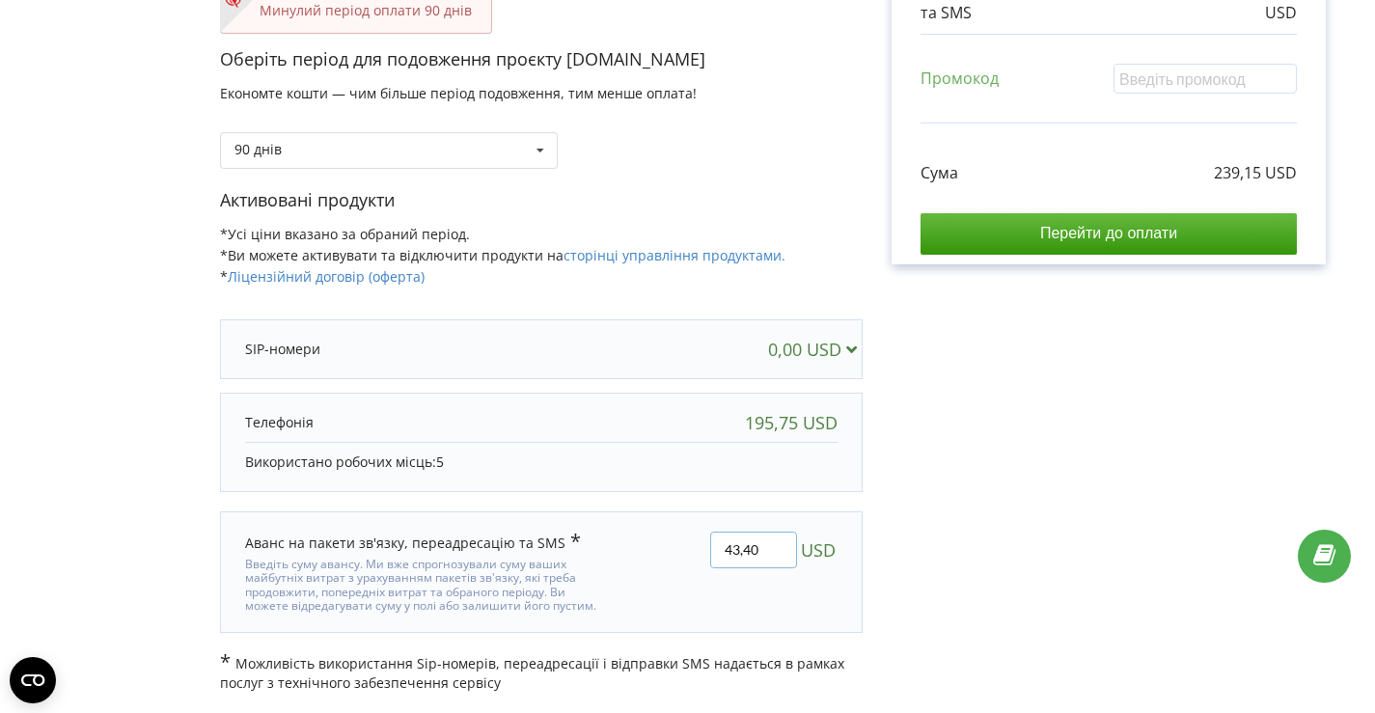
drag, startPoint x: 765, startPoint y: 550, endPoint x: 663, endPoint y: 547, distance: 102.3
click at [663, 547] on div "43,40 USD" at bounding box center [735, 572] width 233 height 109
type input "0,00"
click at [1034, 525] on div "В цьому проєкті є незавершений платіж. Перейти на сторінку неоплачених рахунків…" at bounding box center [687, 232] width 1335 height 921
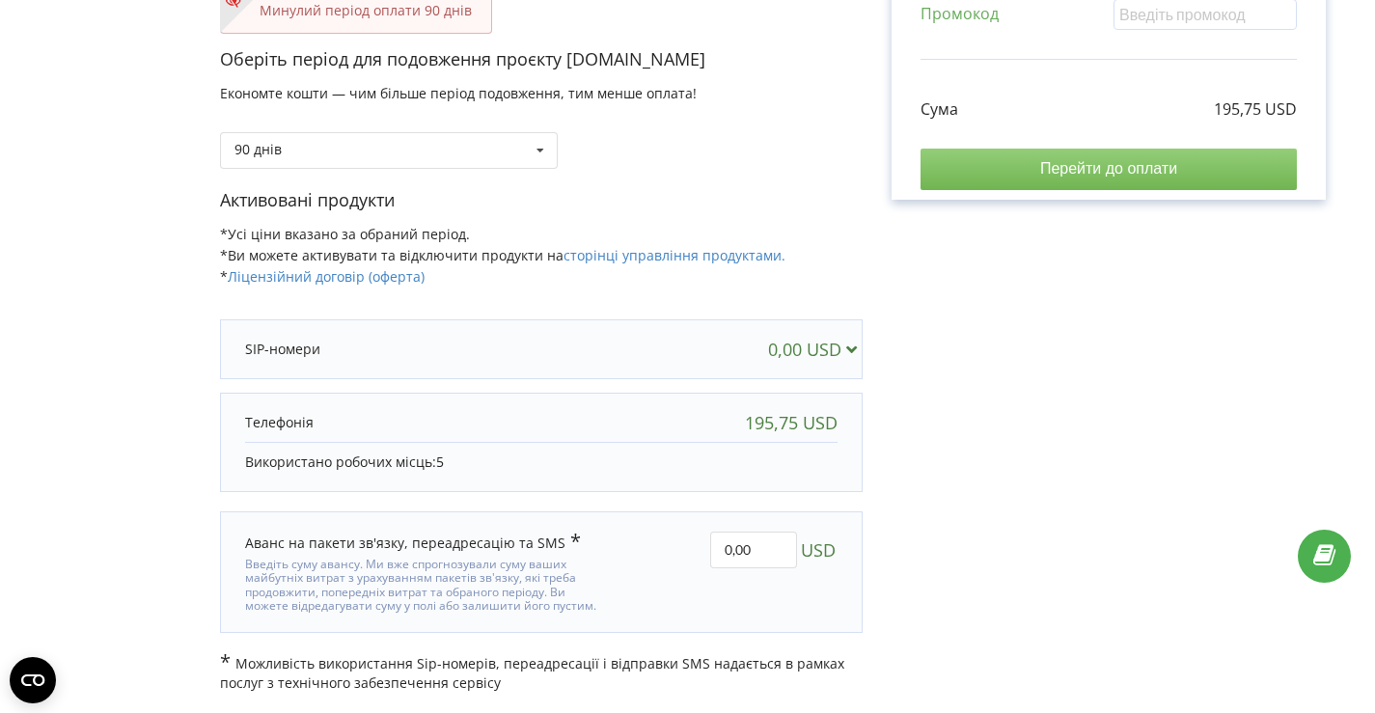
click at [1019, 177] on input "Перейти до оплати" at bounding box center [1109, 169] width 376 height 41
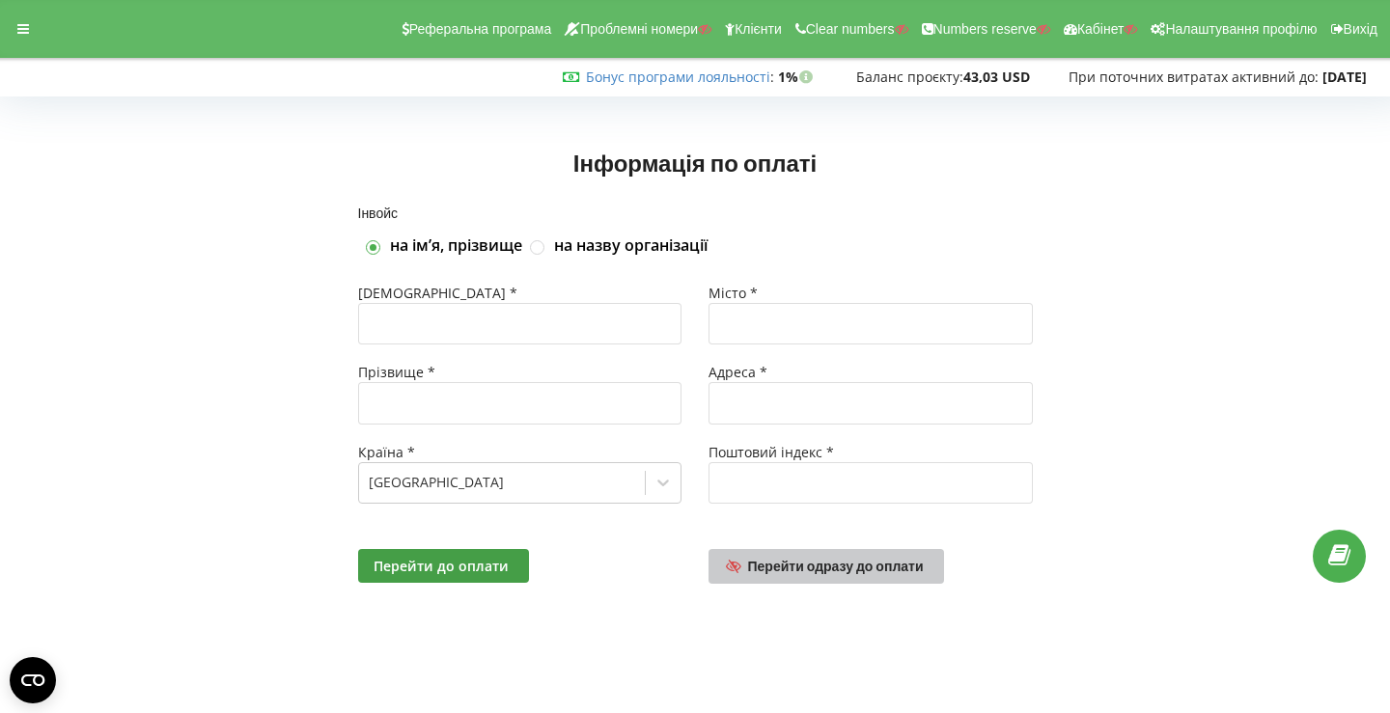
click at [839, 576] on link "Перейти одразу до оплати" at bounding box center [825, 566] width 235 height 35
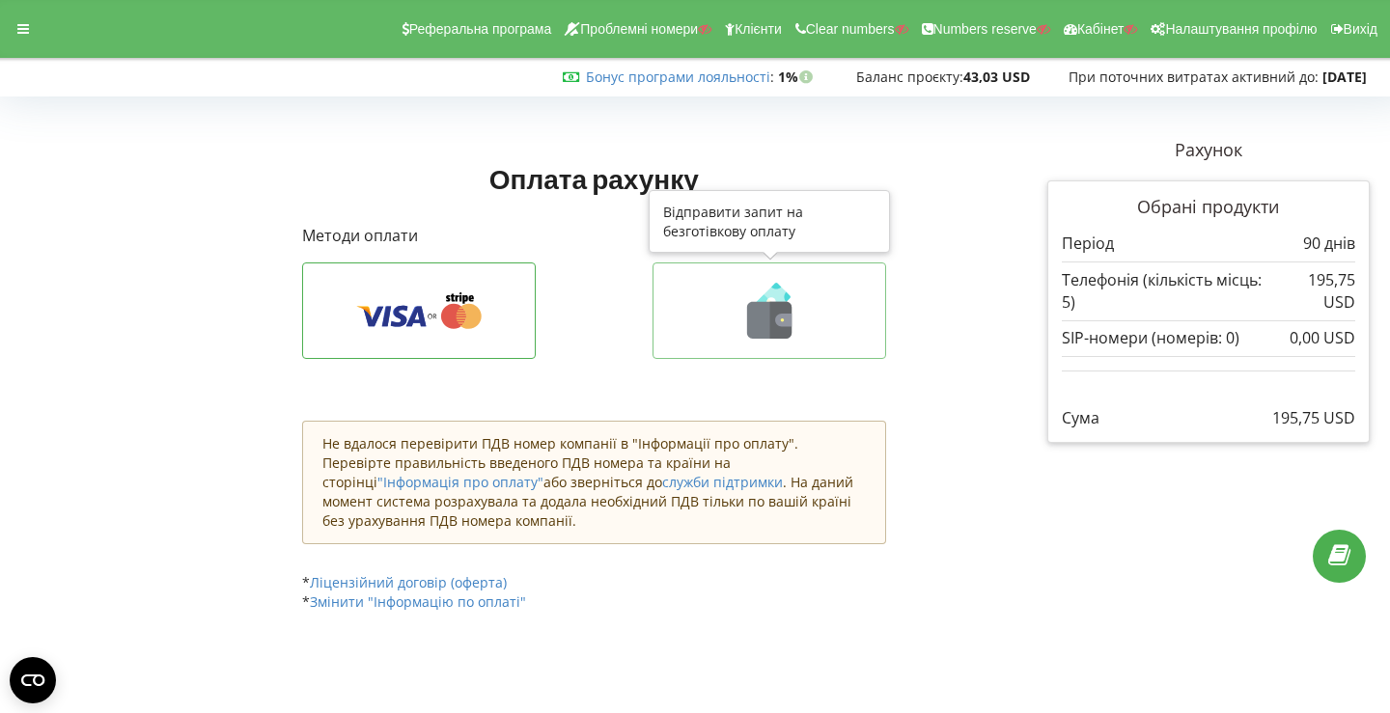
click at [822, 271] on button at bounding box center [769, 310] width 234 height 97
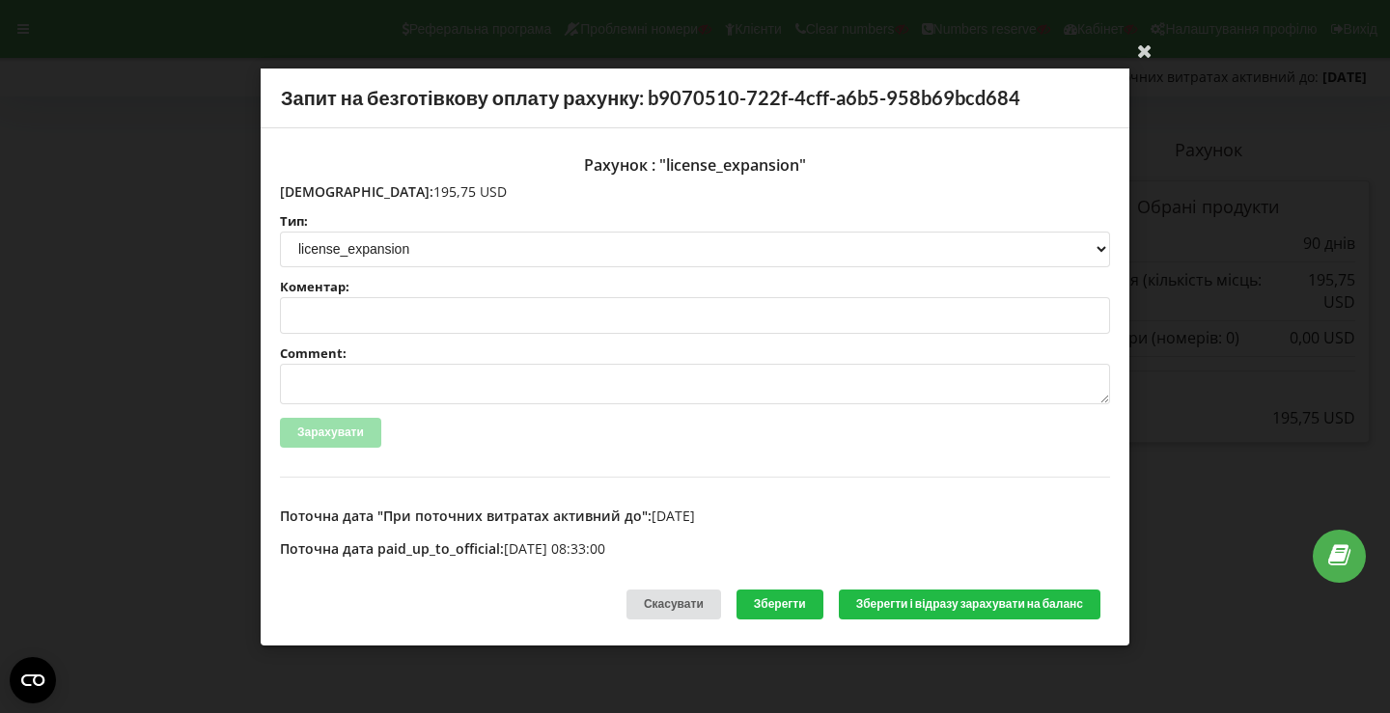
drag, startPoint x: 321, startPoint y: 190, endPoint x: 408, endPoint y: 188, distance: 86.9
click at [408, 188] on p "Сума: 195,75 USD" at bounding box center [695, 190] width 830 height 19
copy p "195,75 USD"
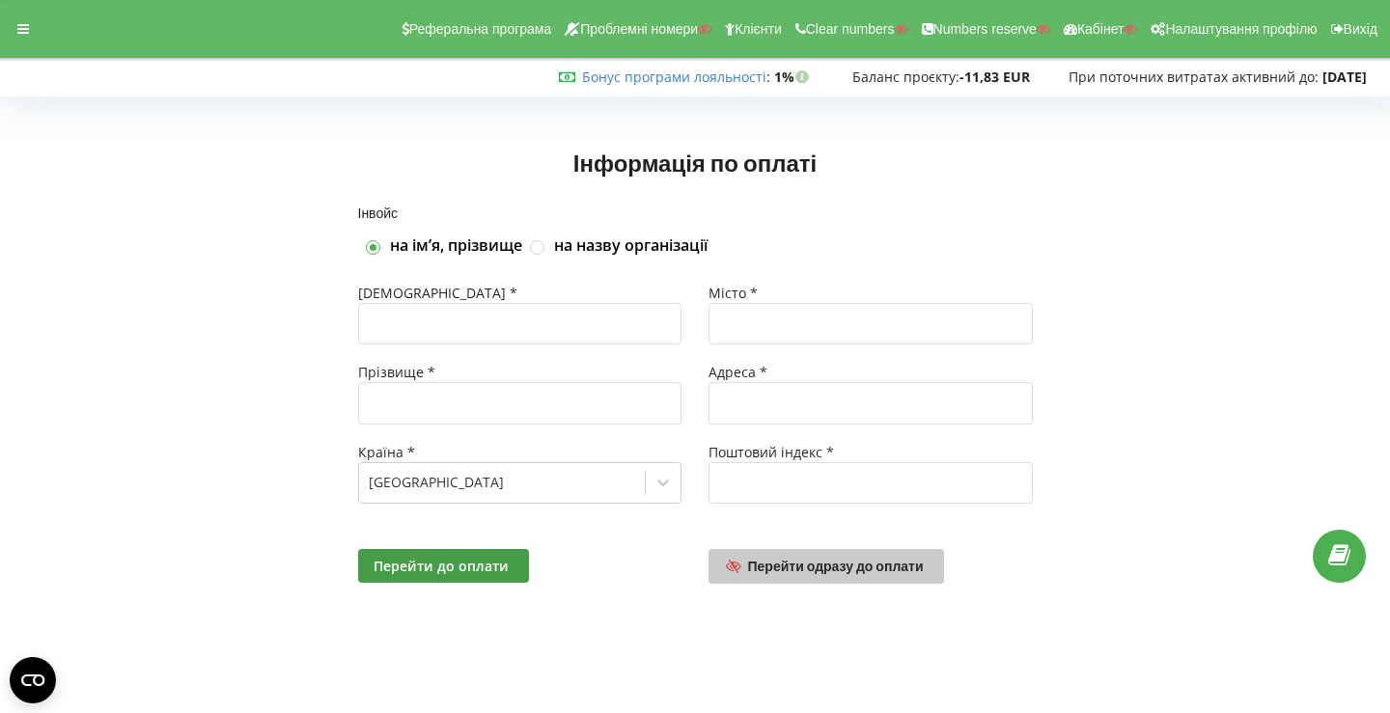
click at [816, 567] on span "Перейти одразу до оплати" at bounding box center [836, 566] width 176 height 16
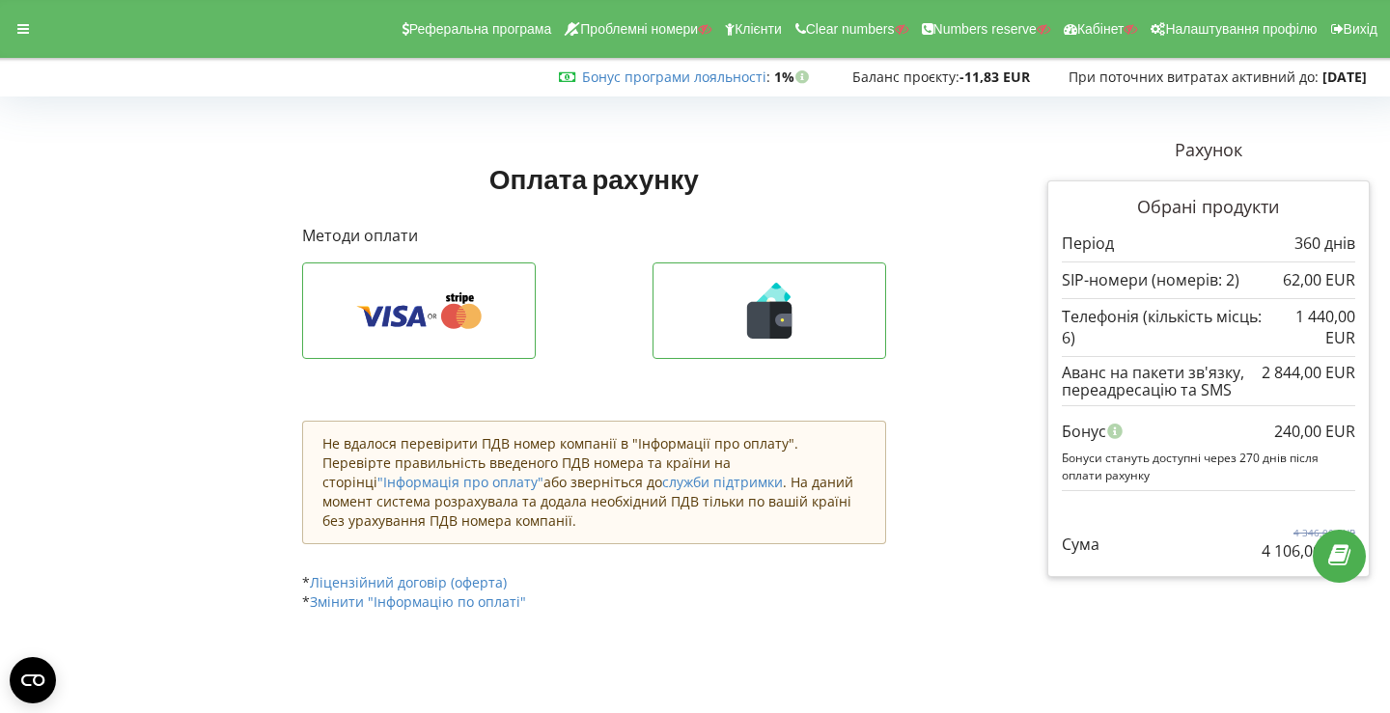
click at [1274, 548] on p "4 106,00 EUR" at bounding box center [1308, 551] width 94 height 22
click at [1265, 548] on p "4 106,00 EUR" at bounding box center [1308, 551] width 94 height 22
drag, startPoint x: 1262, startPoint y: 548, endPoint x: 1308, endPoint y: 555, distance: 45.9
click at [1308, 555] on p "4 106,00 EUR" at bounding box center [1308, 551] width 94 height 22
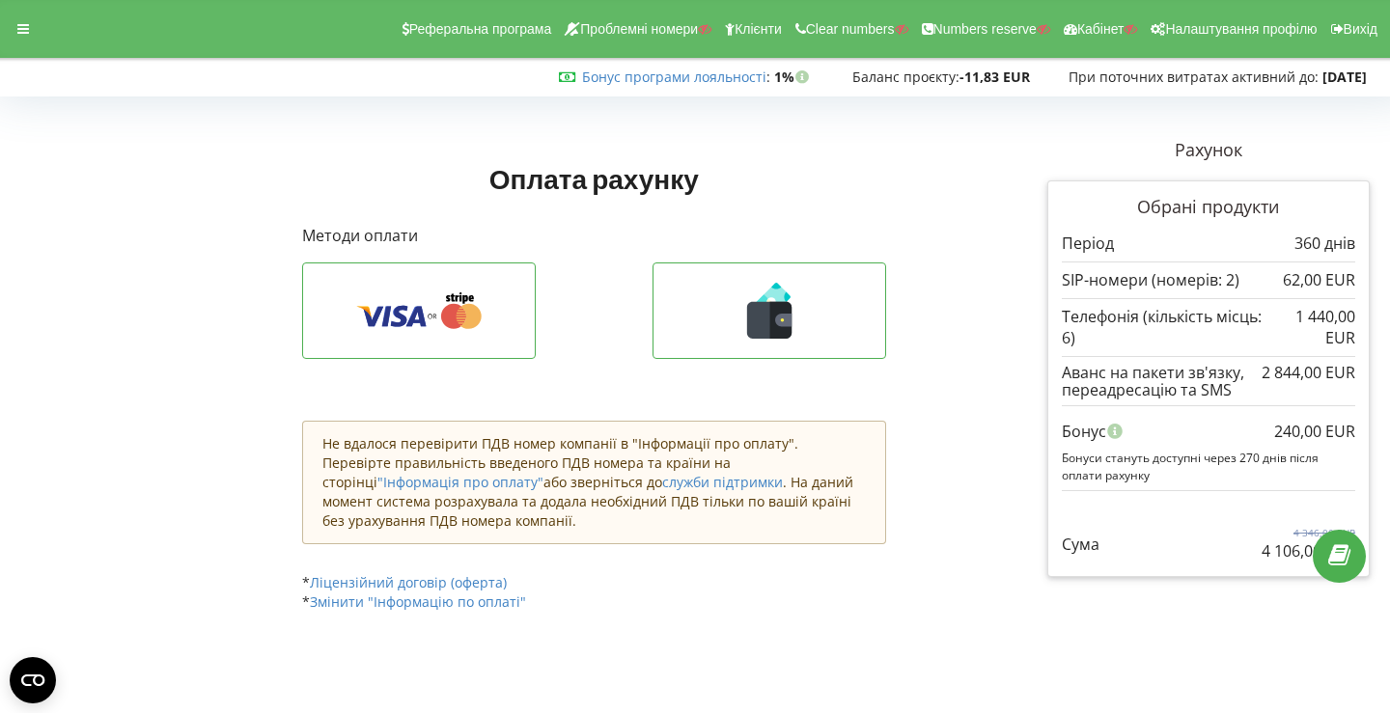
click at [1200, 551] on div "Сума 4 346,00 EUR 4 106,00 EUR" at bounding box center [1208, 529] width 293 height 65
click at [1270, 553] on p "4 106,00 EUR" at bounding box center [1308, 551] width 94 height 22
click at [1283, 552] on p "4 106,00 EUR" at bounding box center [1308, 551] width 94 height 22
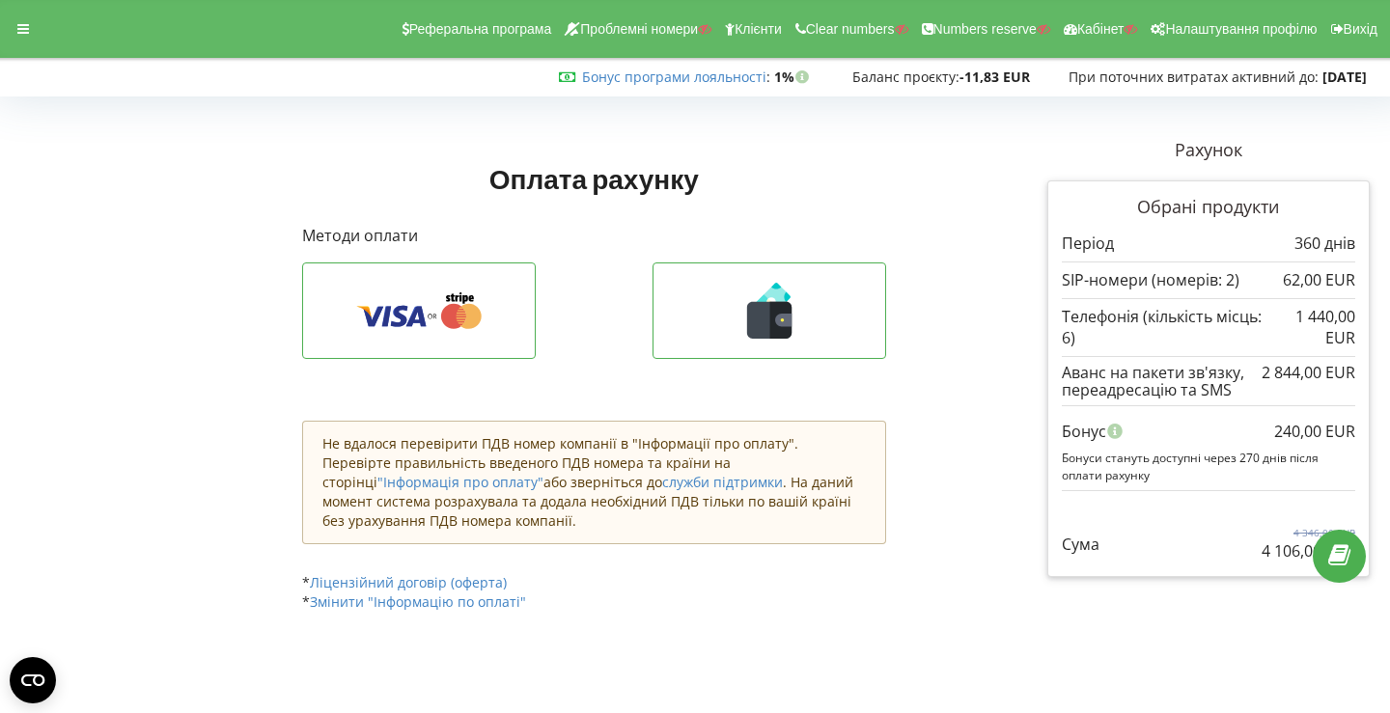
click at [1283, 552] on p "4 106,00 EUR" at bounding box center [1308, 551] width 94 height 22
copy p "106,00"
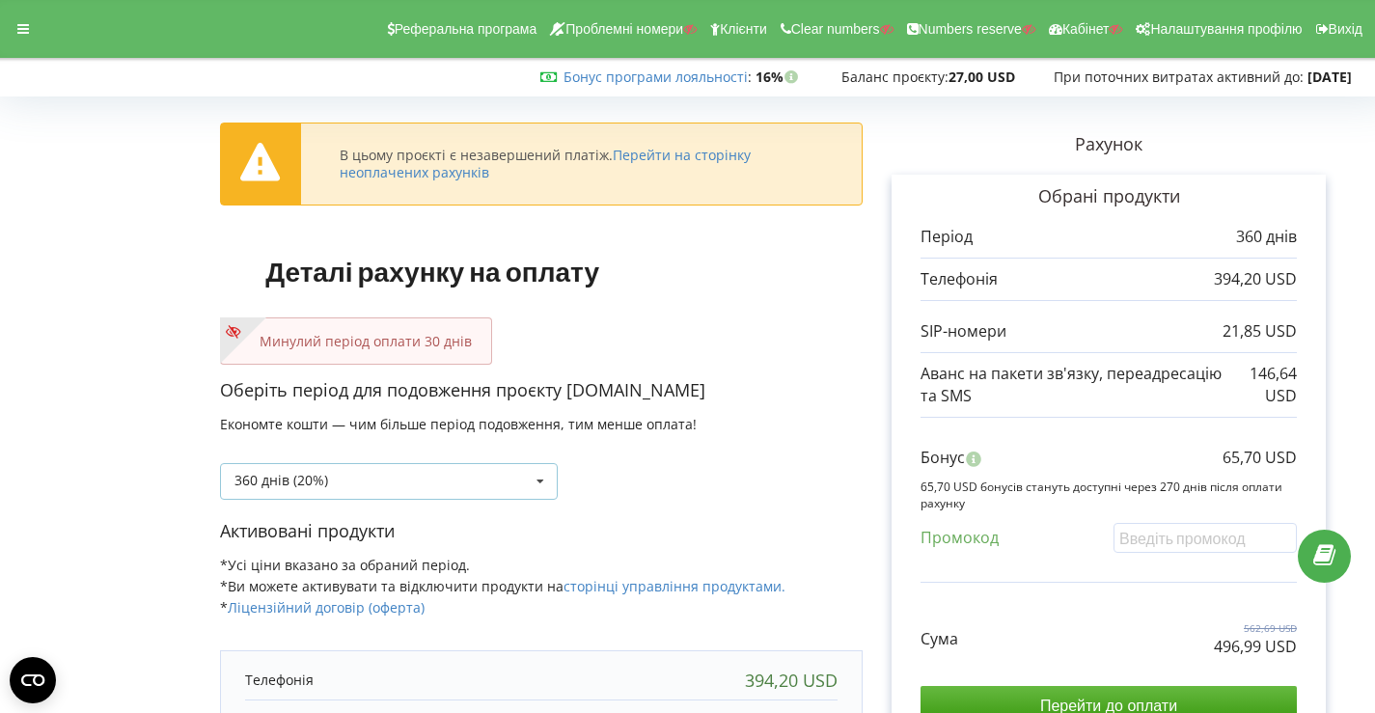
click at [541, 481] on icon at bounding box center [540, 482] width 29 height 36
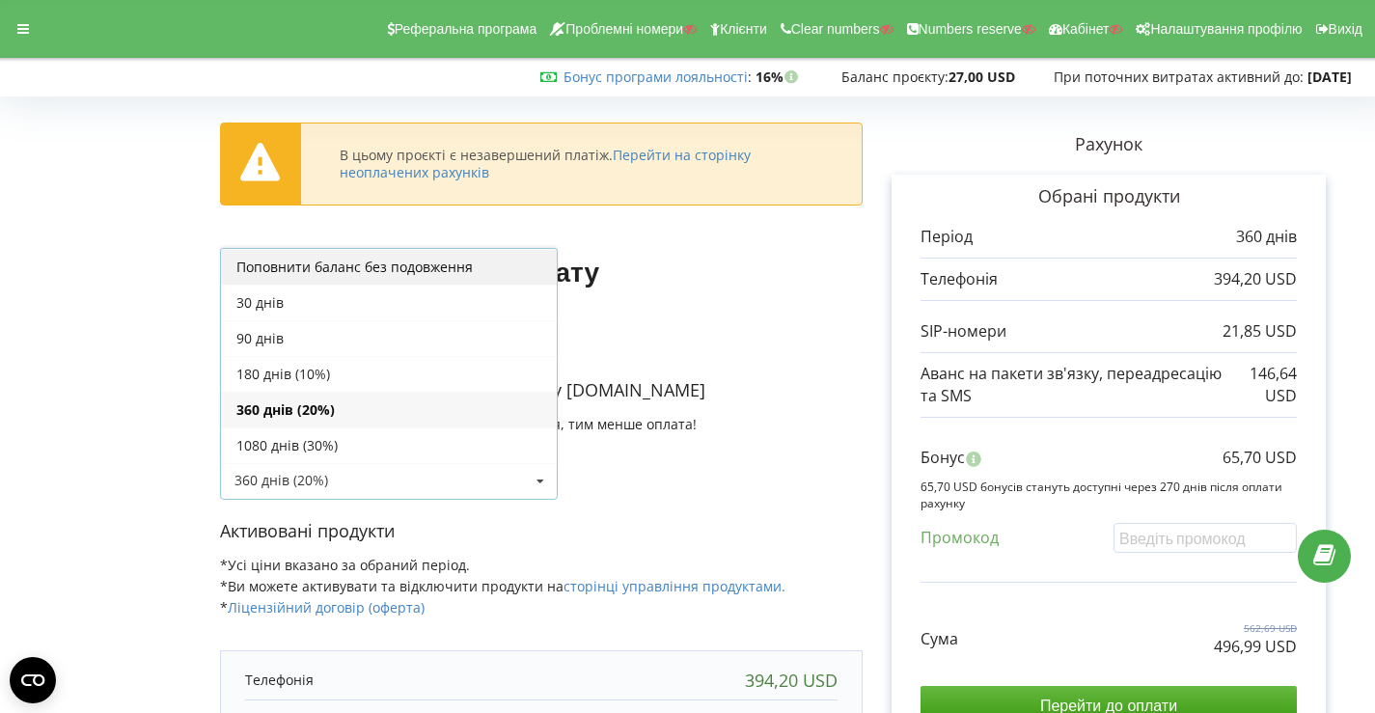
click at [372, 266] on div "Поповнити баланс без подовження" at bounding box center [389, 267] width 336 height 36
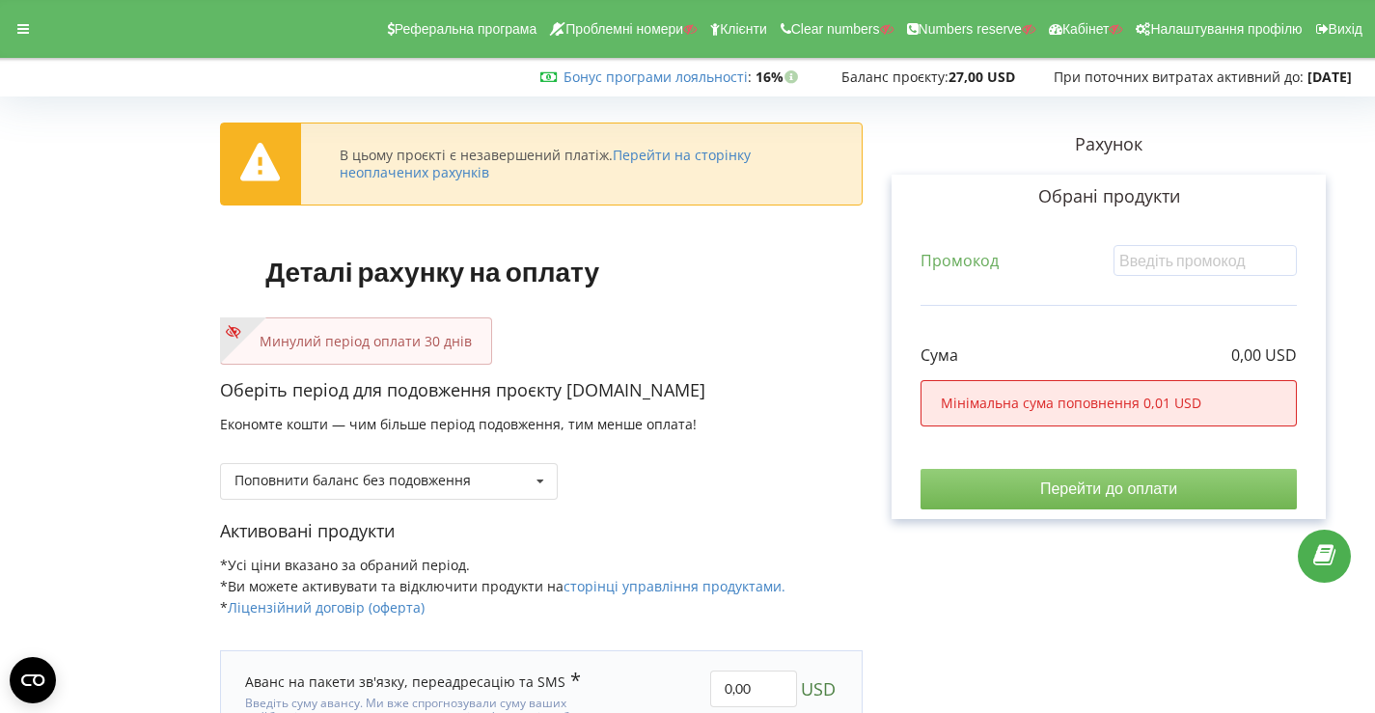
scroll to position [139, 0]
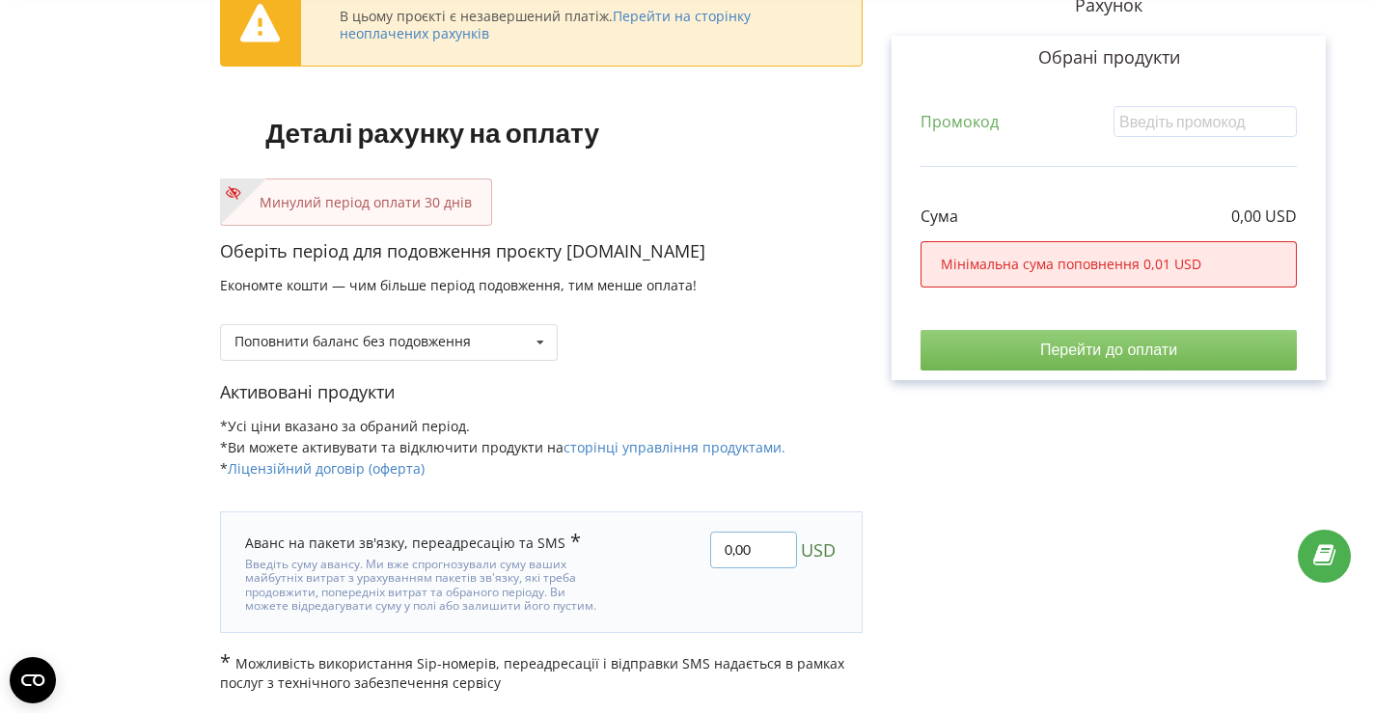
drag, startPoint x: 749, startPoint y: 547, endPoint x: 689, endPoint y: 559, distance: 60.9
click at [689, 559] on div "0,00 USD" at bounding box center [735, 572] width 233 height 109
paste input "11,28"
type input "11,28"
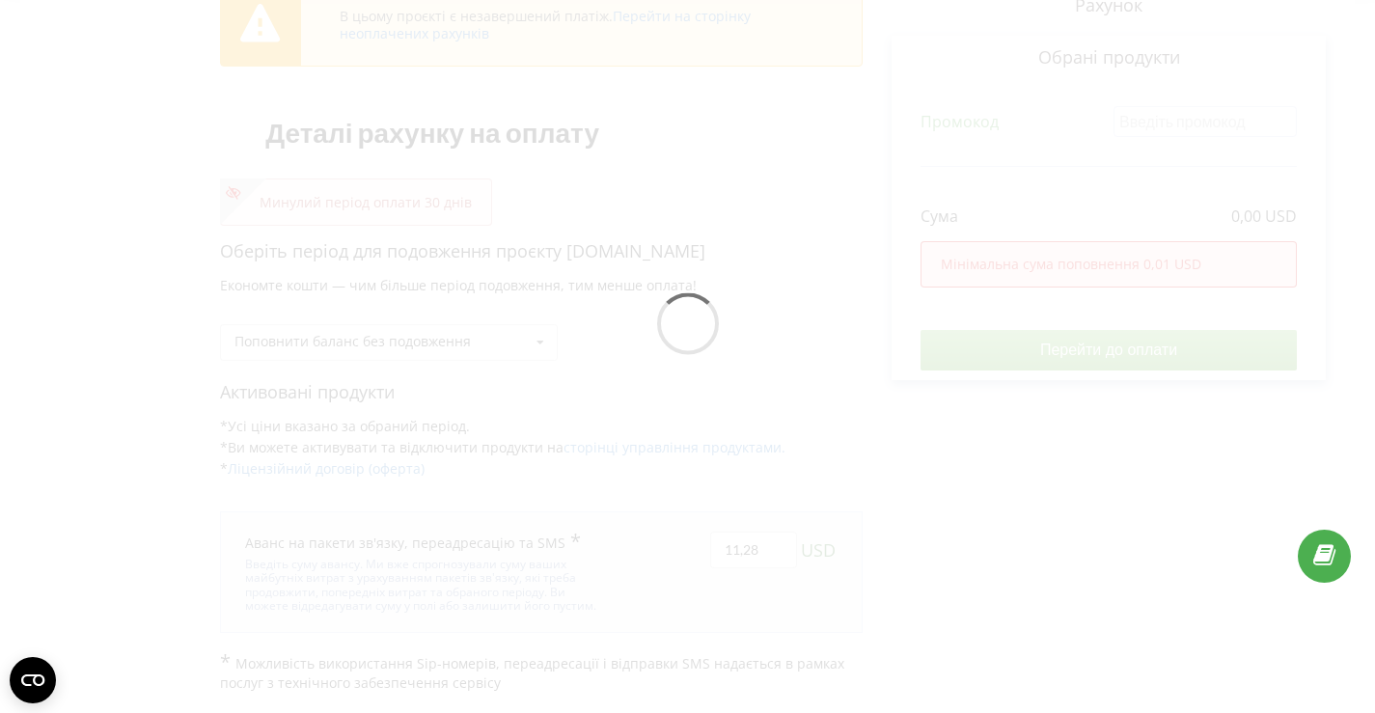
click at [1090, 353] on div "В цьому проєкті є незавершений платіж. Перейти на сторінку неоплачених рахунків…" at bounding box center [687, 328] width 1335 height 729
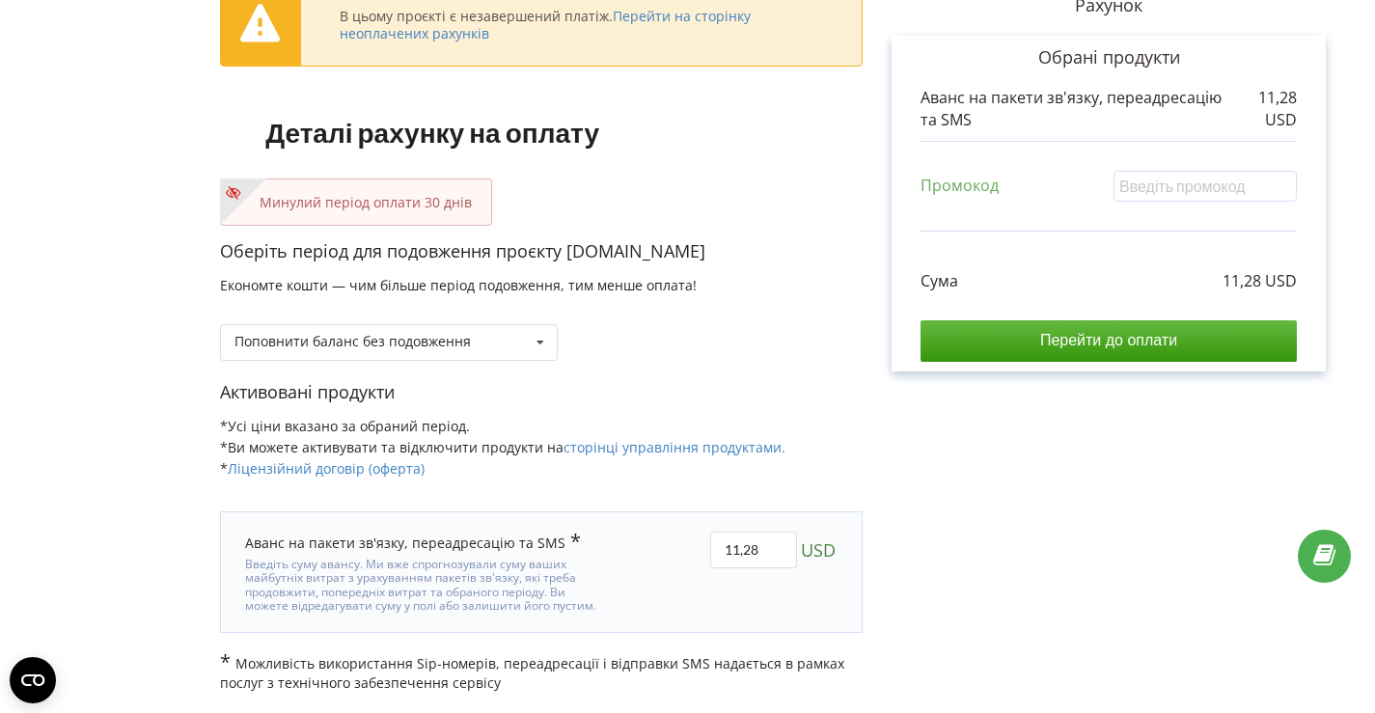
click at [1090, 353] on input "Перейти до оплати" at bounding box center [1109, 340] width 376 height 41
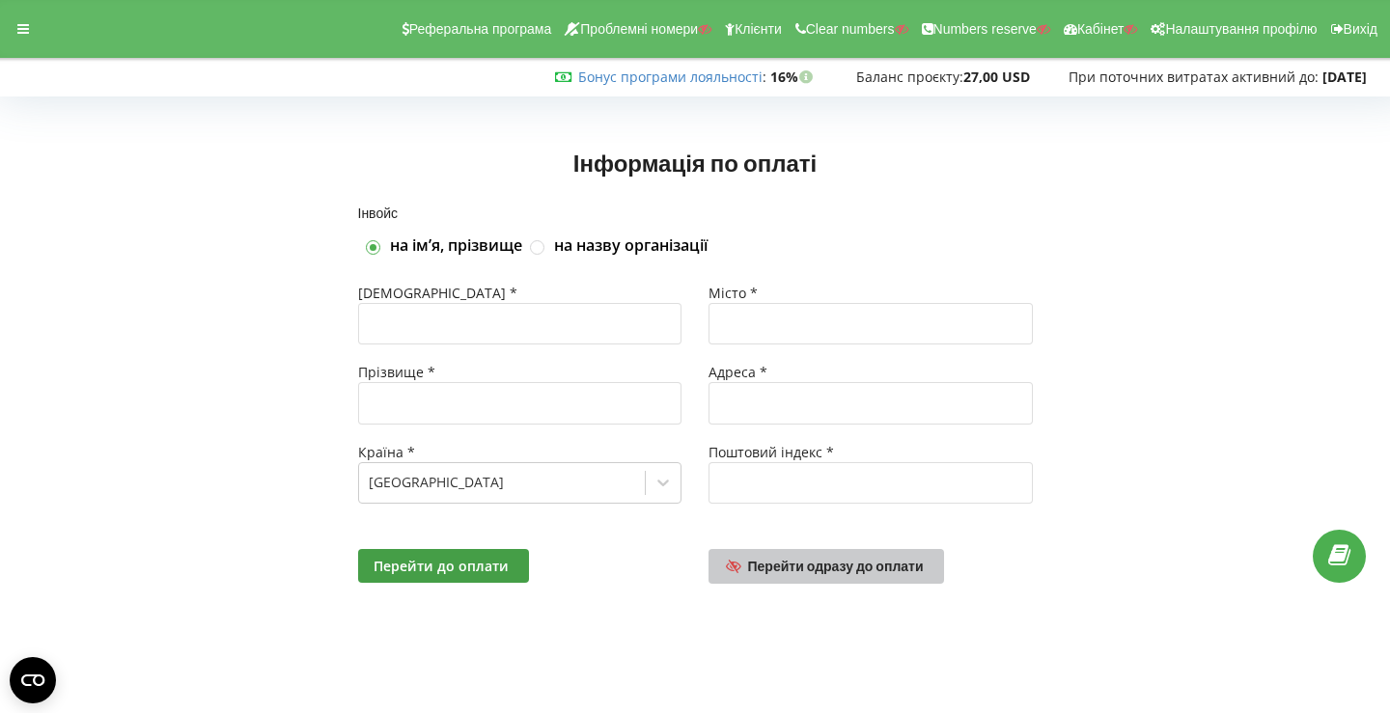
click at [828, 576] on link "Перейти одразу до оплати" at bounding box center [825, 566] width 235 height 35
click at [816, 574] on link "Перейти одразу до оплати" at bounding box center [825, 566] width 235 height 35
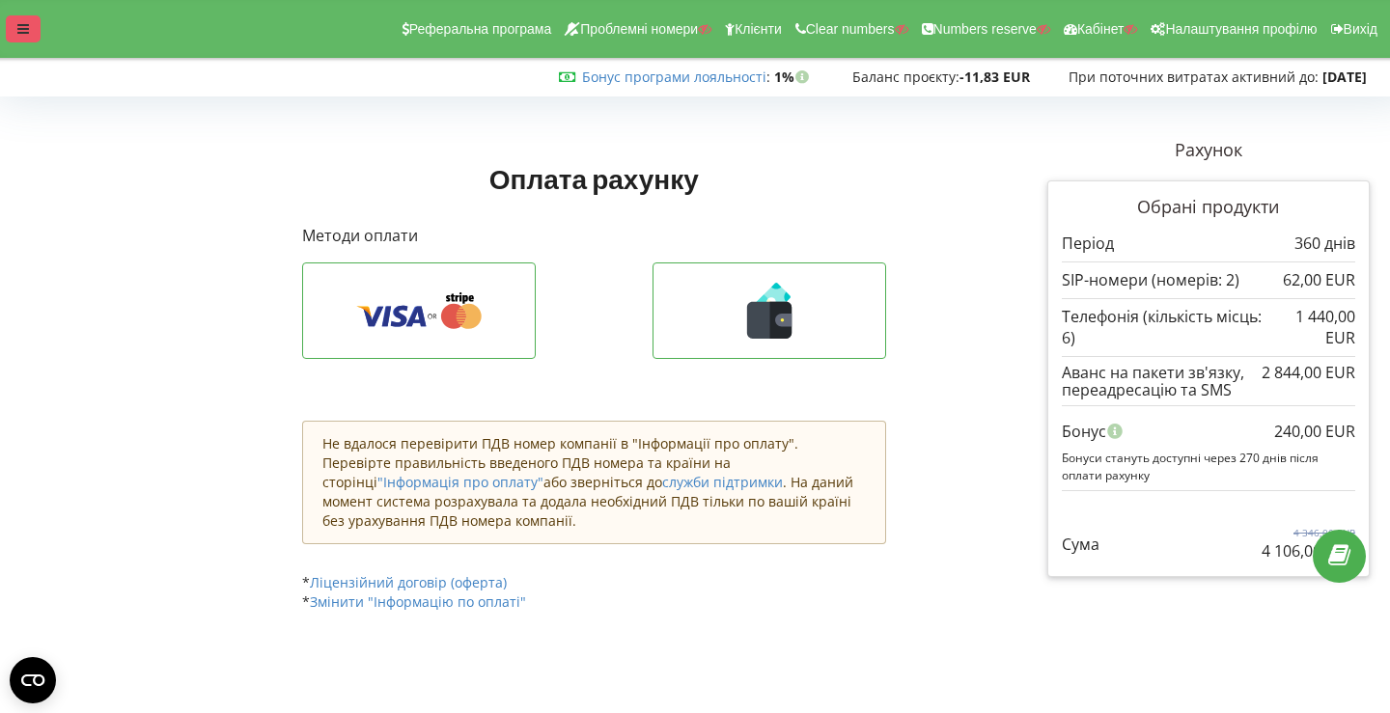
click at [27, 25] on icon at bounding box center [23, 29] width 12 height 14
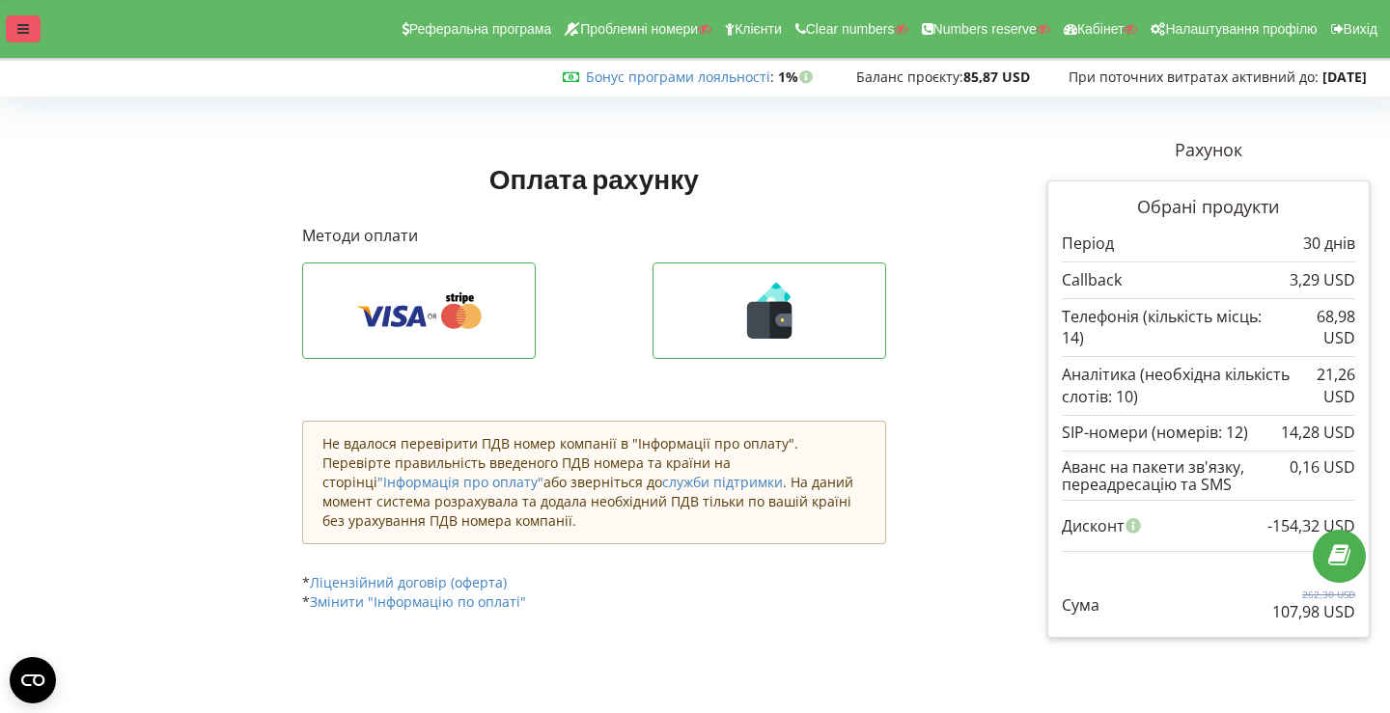
click at [16, 27] on div at bounding box center [23, 28] width 35 height 27
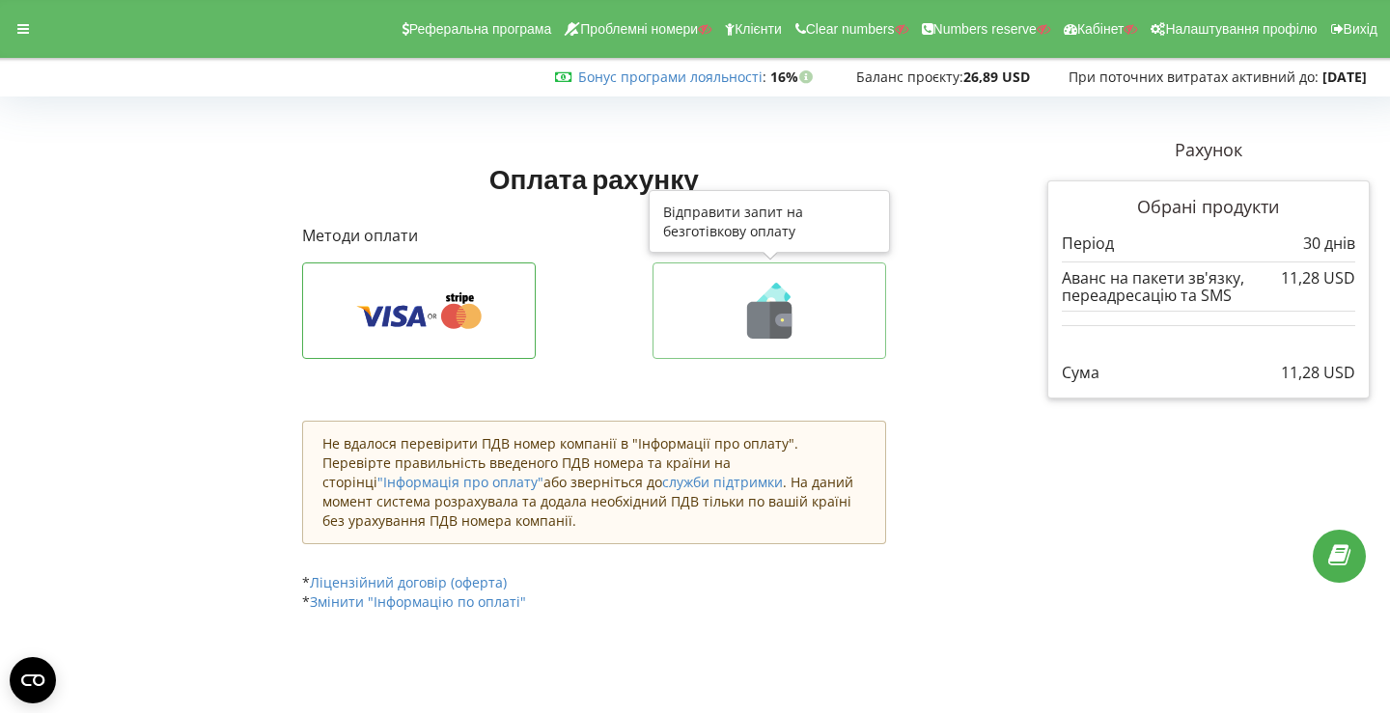
click at [731, 271] on button at bounding box center [769, 310] width 234 height 97
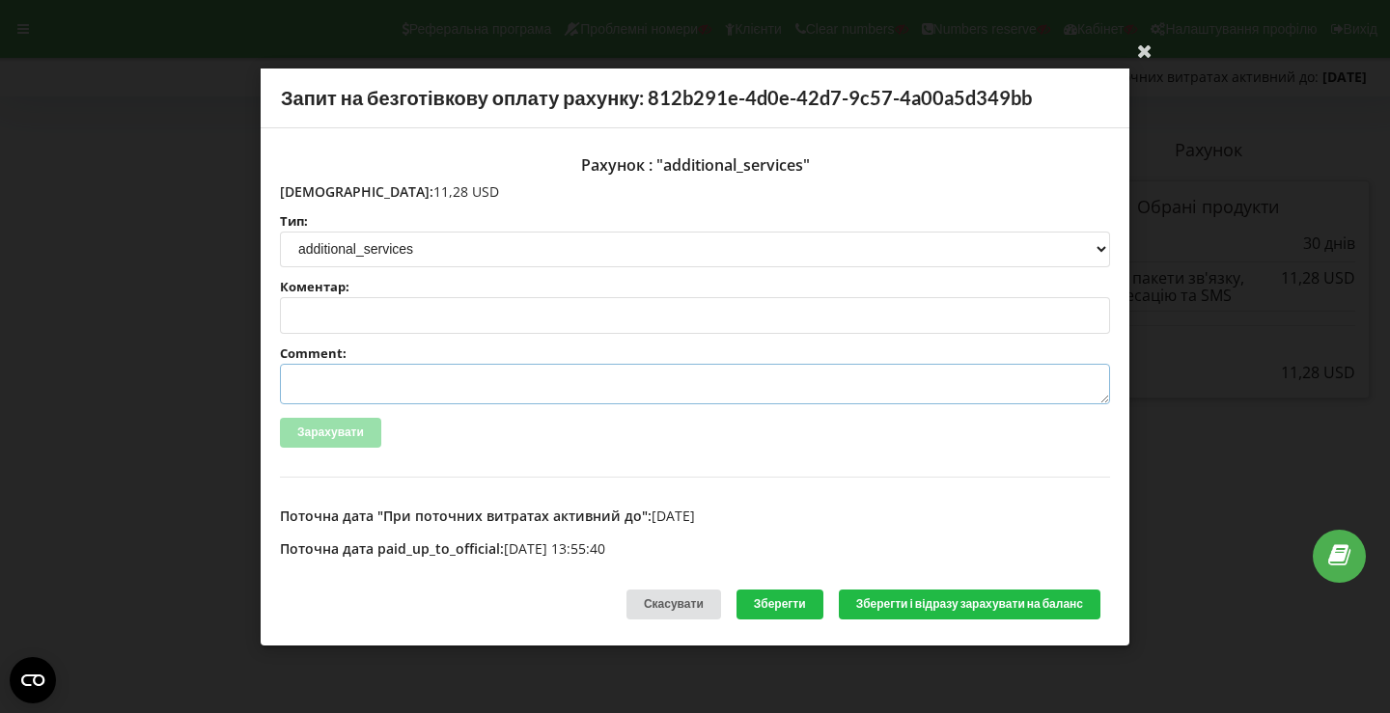
click at [432, 388] on textarea "Comment:" at bounding box center [695, 384] width 830 height 41
paste textarea "№R-06022 від 21.08.2025"
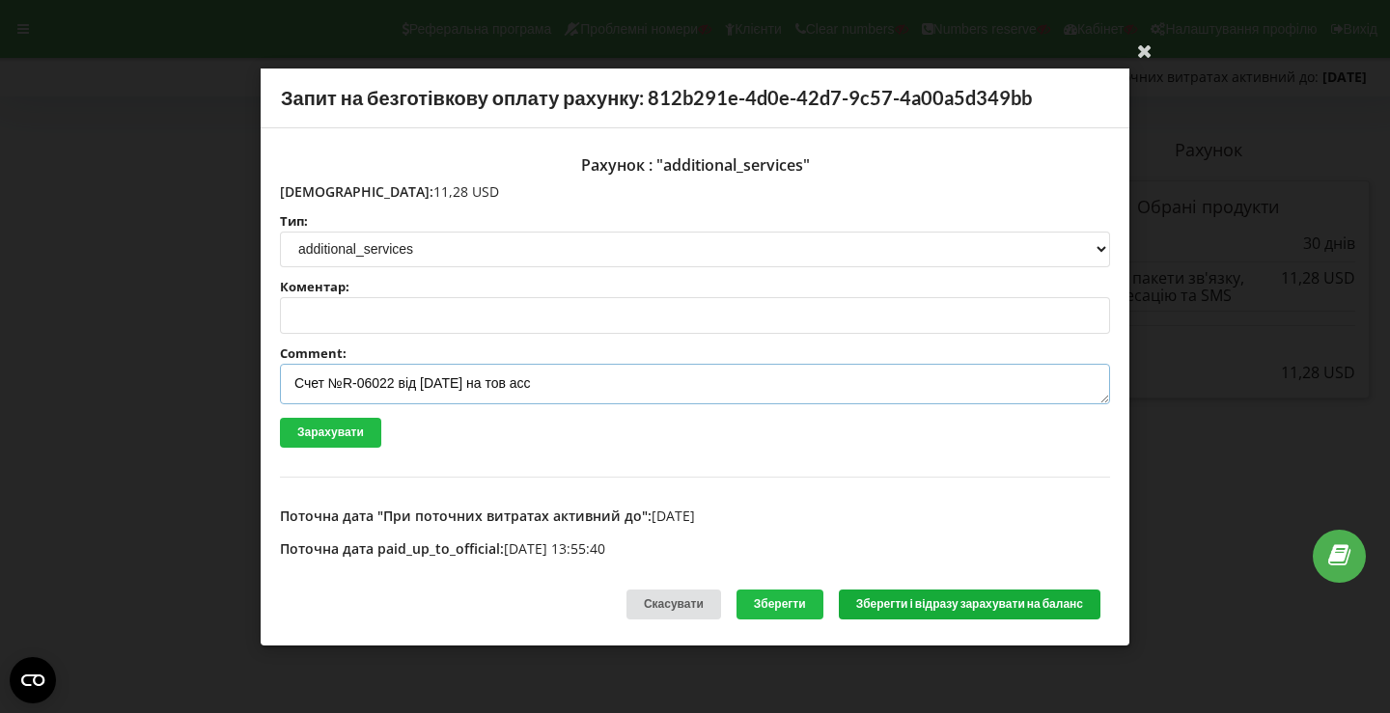
type textarea "Счет №R-06022 від 21.08.2025 на тов асс"
click at [883, 602] on button "Зберегти і відразу зарахувати на баланс" at bounding box center [970, 605] width 262 height 30
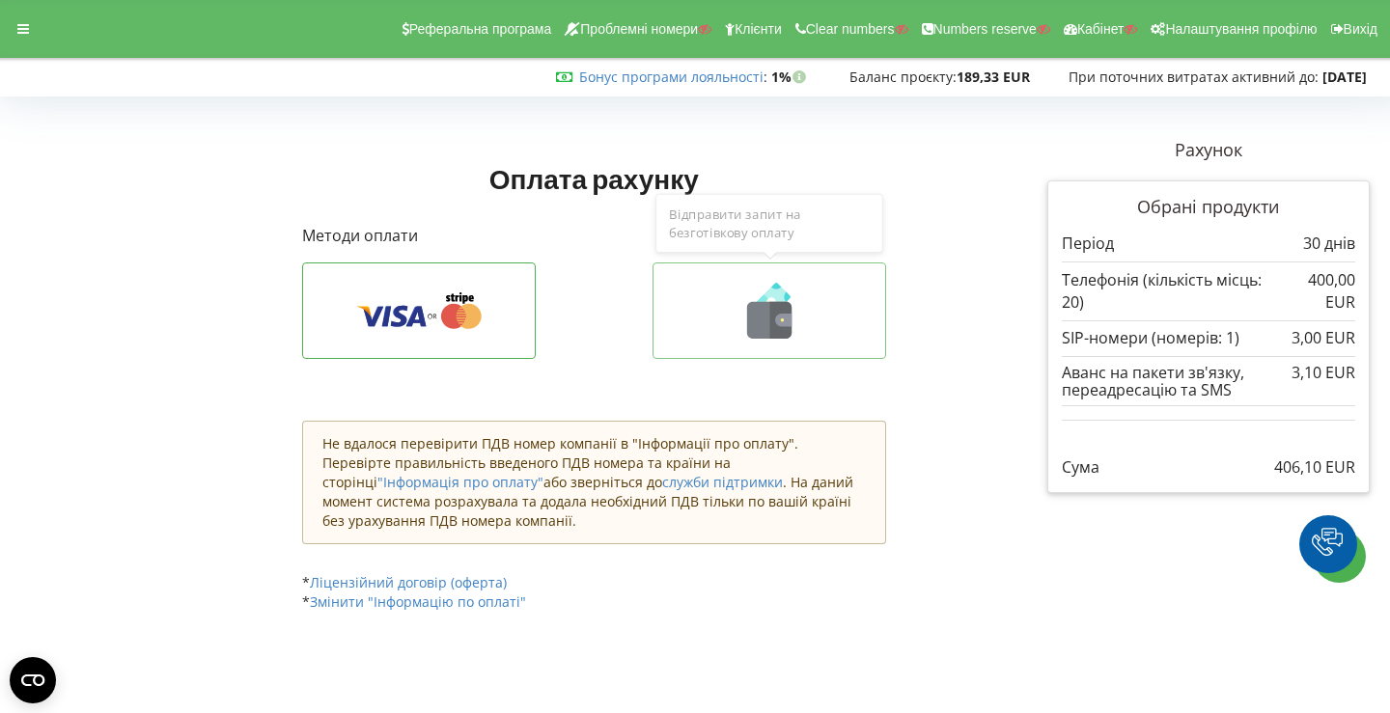
click at [683, 264] on button at bounding box center [769, 310] width 234 height 97
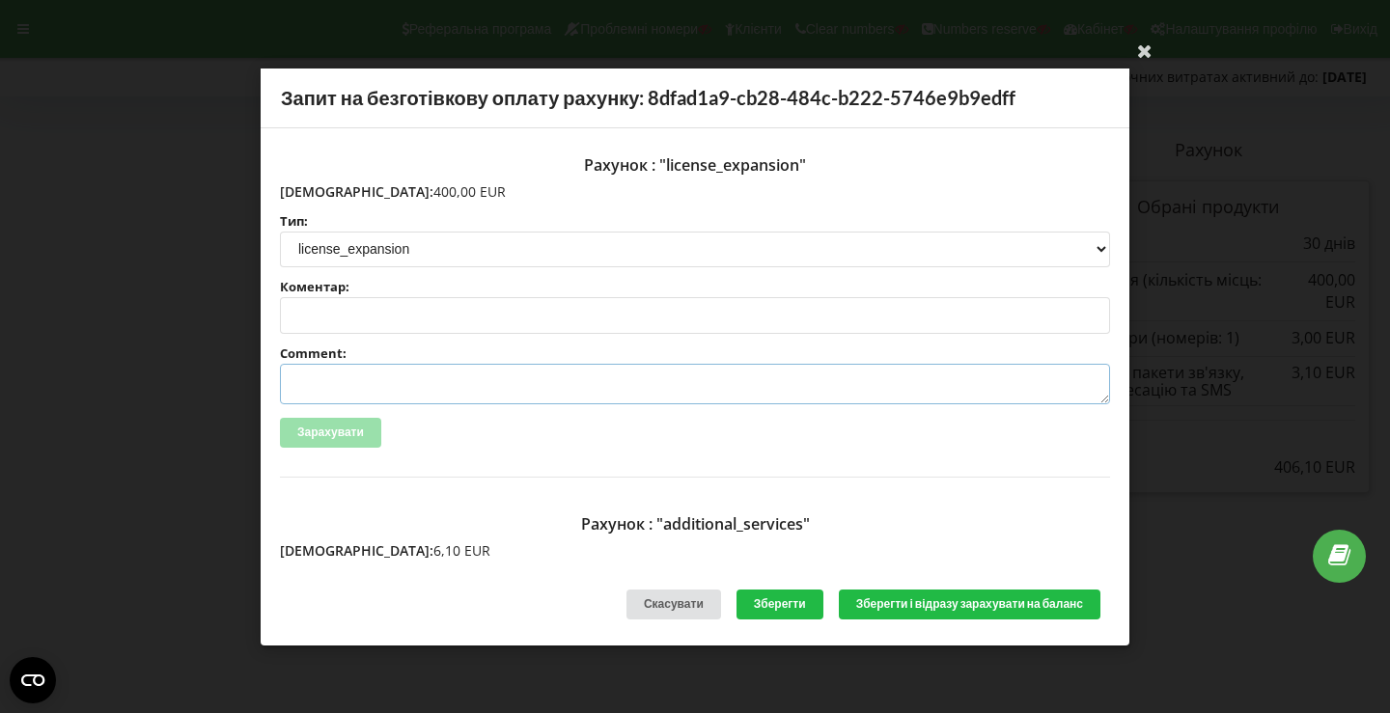
click at [428, 390] on textarea "Comment:" at bounding box center [695, 384] width 830 height 41
paste textarea "INV-2919, NETPEAK LTD, [DATE], [DOMAIN_NAME], страйп"
click at [350, 382] on textarea "INV-2919, NETPEAK LTD, [DATE], [DOMAIN_NAME], страйп" at bounding box center [695, 384] width 830 height 41
drag, startPoint x: 605, startPoint y: 380, endPoint x: 534, endPoint y: 383, distance: 71.5
click at [534, 383] on textarea "INV-4159, NETPEAK LTD, 07.03.2025, blackcars.pl, страйп" at bounding box center [695, 384] width 830 height 41
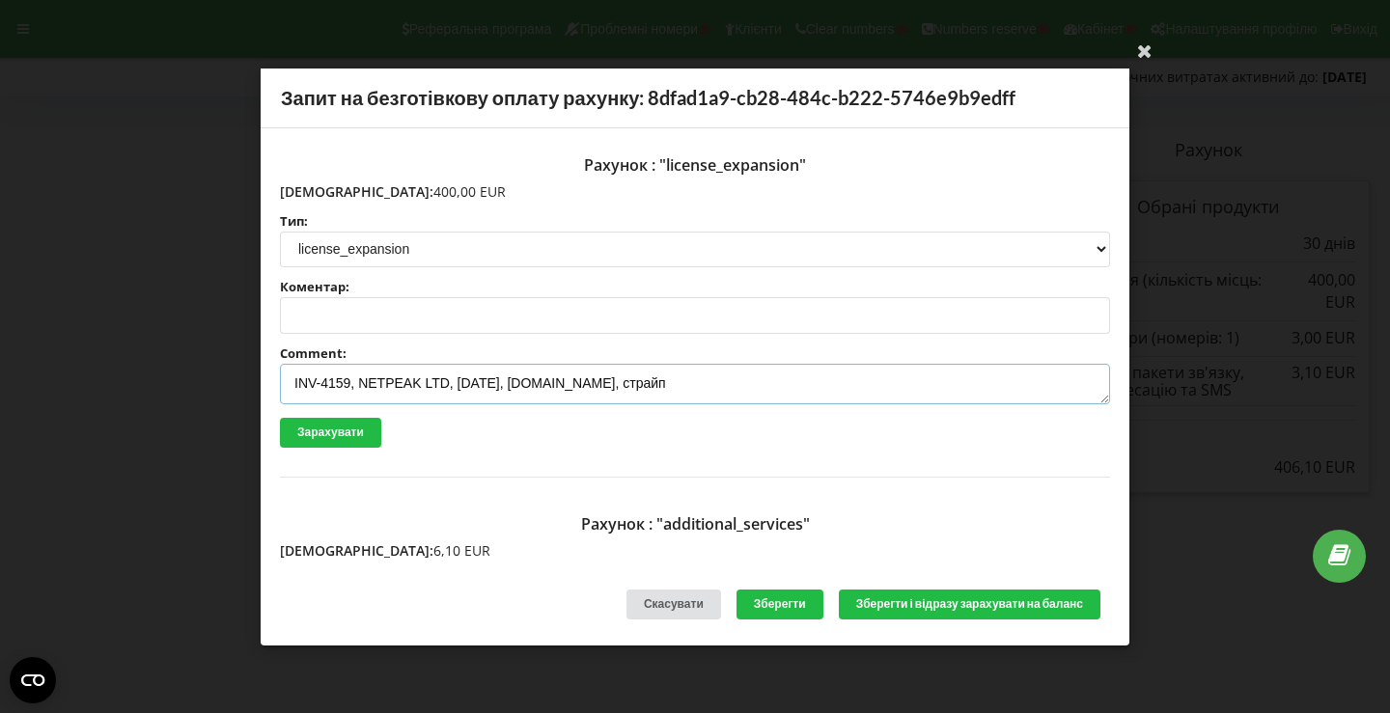
paste textarea "[DOMAIN_NAME]"
click at [470, 379] on textarea "INV-4159, NETPEAK LTD, 07.03.2025, keraj-logistics.com, страйп" at bounding box center [695, 384] width 830 height 41
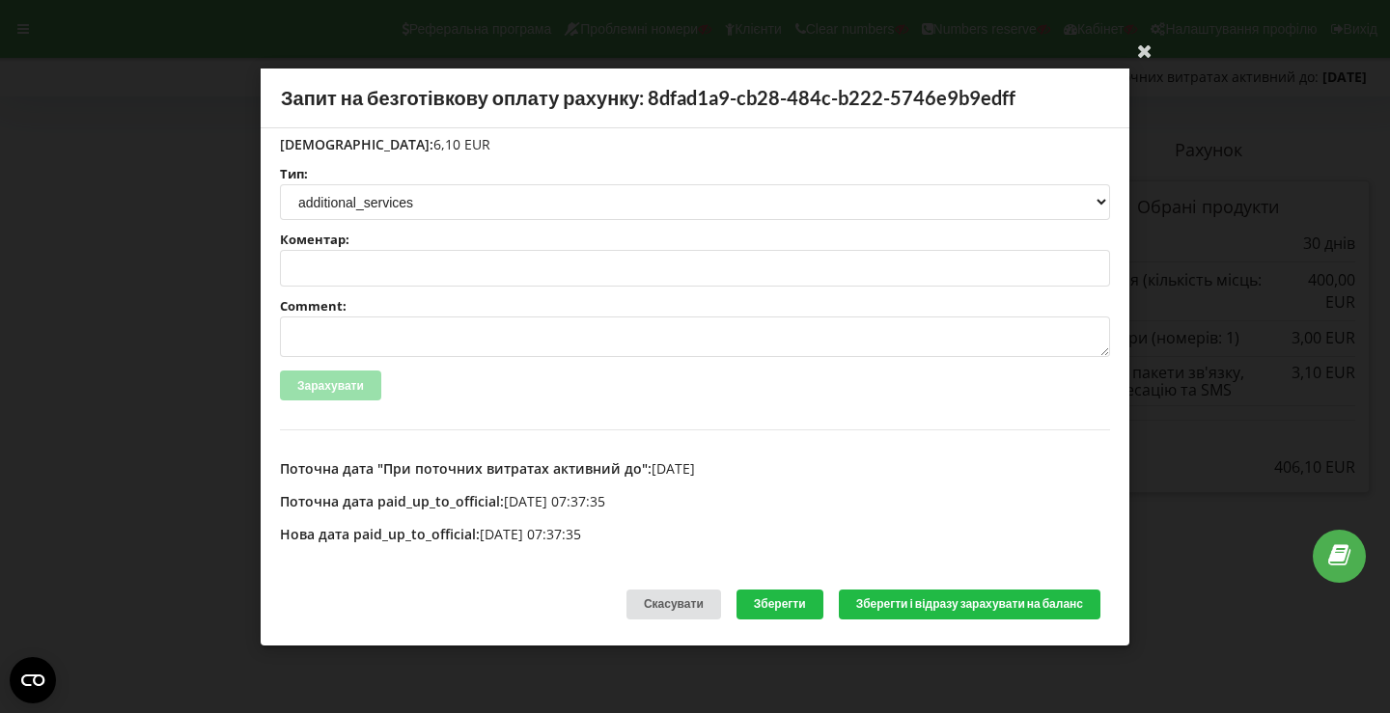
type textarea "INV-4159, NETPEAK LTD, 15.08.2025, keraj-logistics.com, страйп"
click at [434, 344] on textarea "Comment:" at bounding box center [695, 337] width 830 height 41
paste textarea "INV-4159, NETPEAK LTD, 15.08.2025, keraj-logistics.com, страйп"
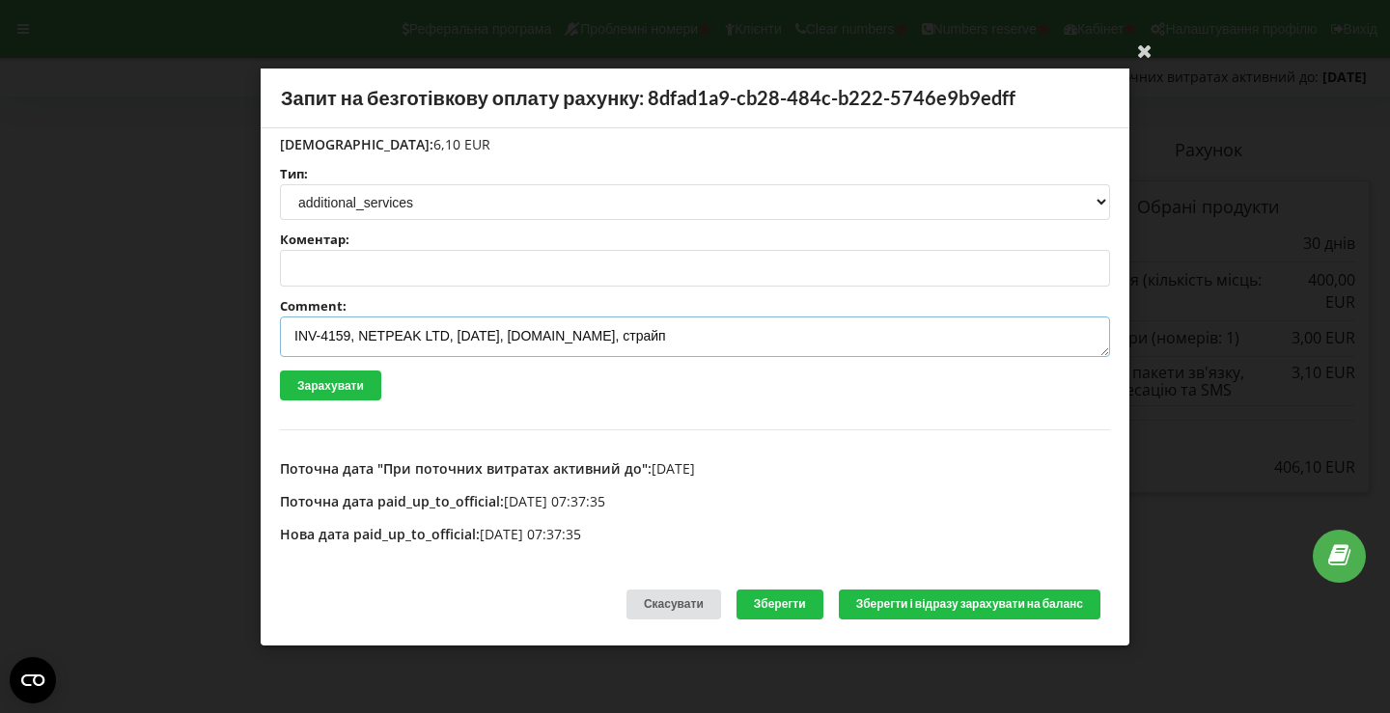
type textarea "INV-4159, NETPEAK LTD, 15.08.2025, keraj-logistics.com, страйп"
click at [857, 596] on button "Зберегти і відразу зарахувати на баланс" at bounding box center [970, 605] width 262 height 30
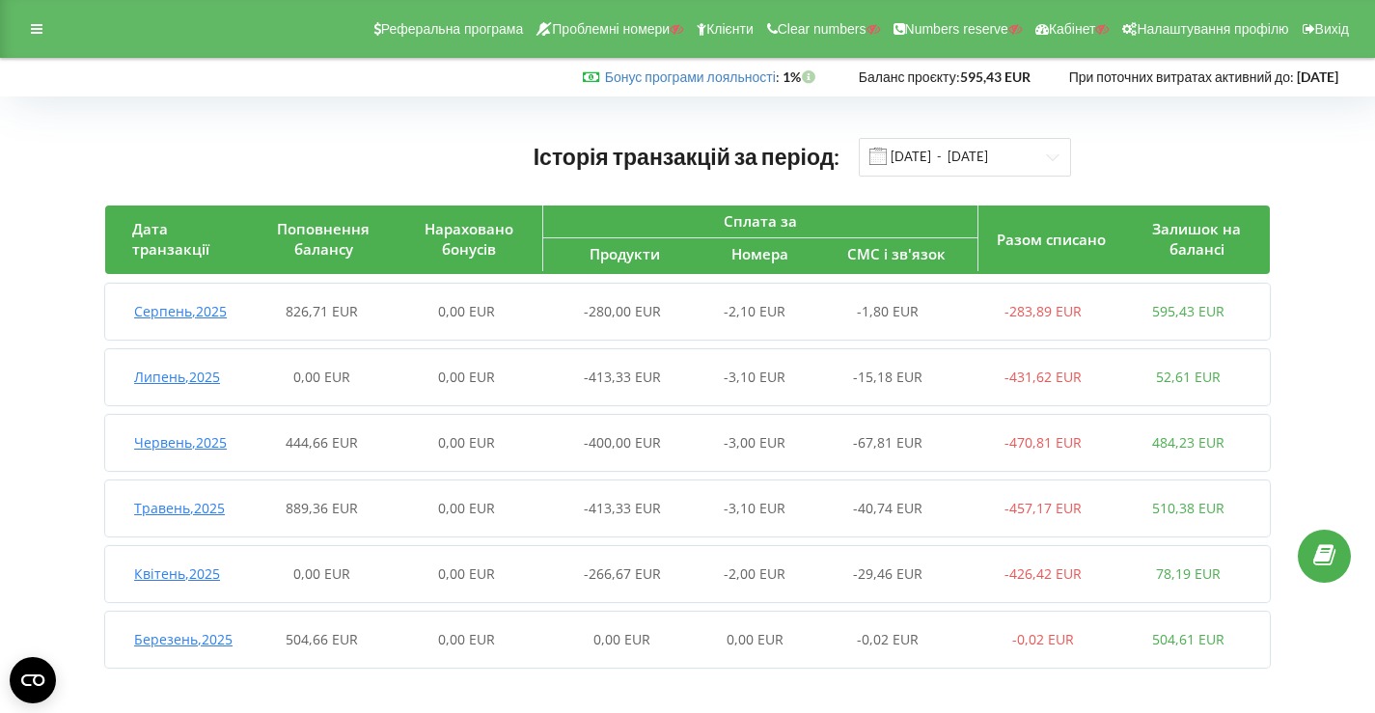
click at [502, 319] on div "0,00 EUR" at bounding box center [466, 311] width 145 height 19
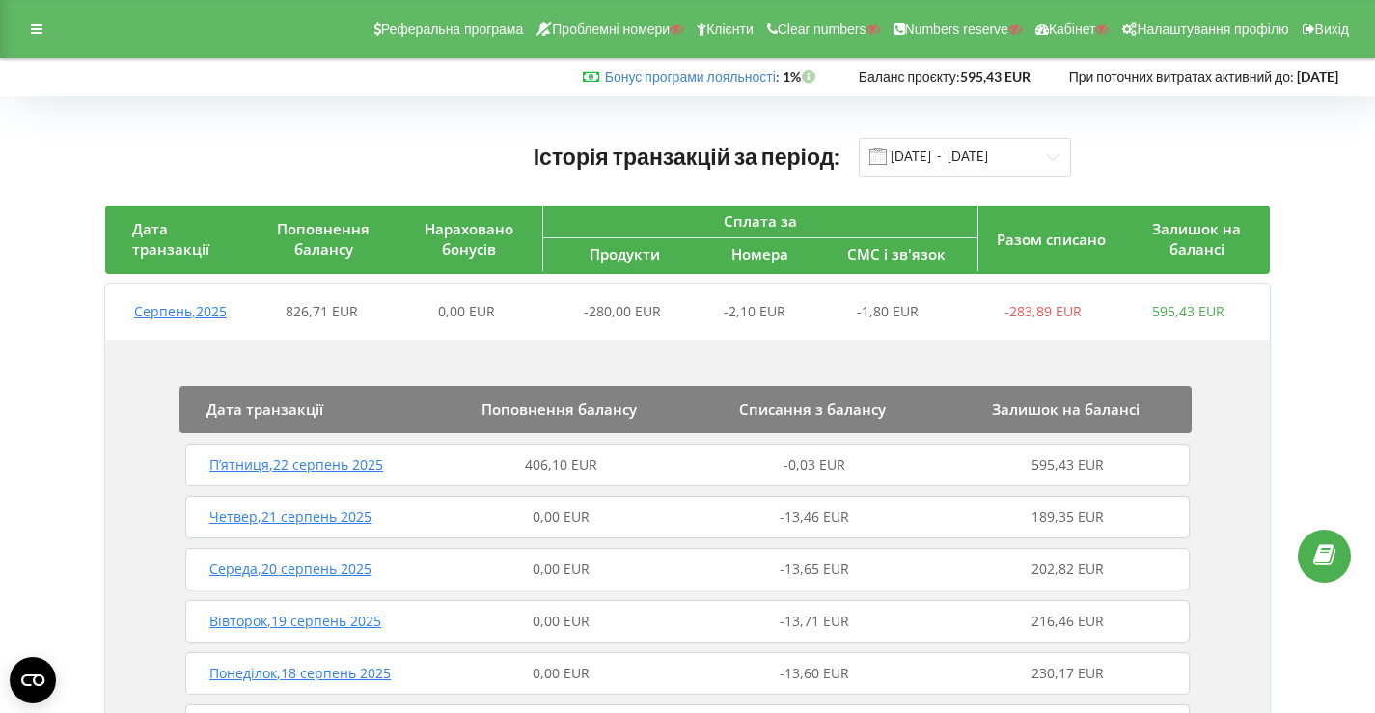
click at [560, 452] on div "П’ятниця , 22 серпень 2025 406,10 EUR -0,03 EUR 595,43 EUR" at bounding box center [687, 465] width 1014 height 46
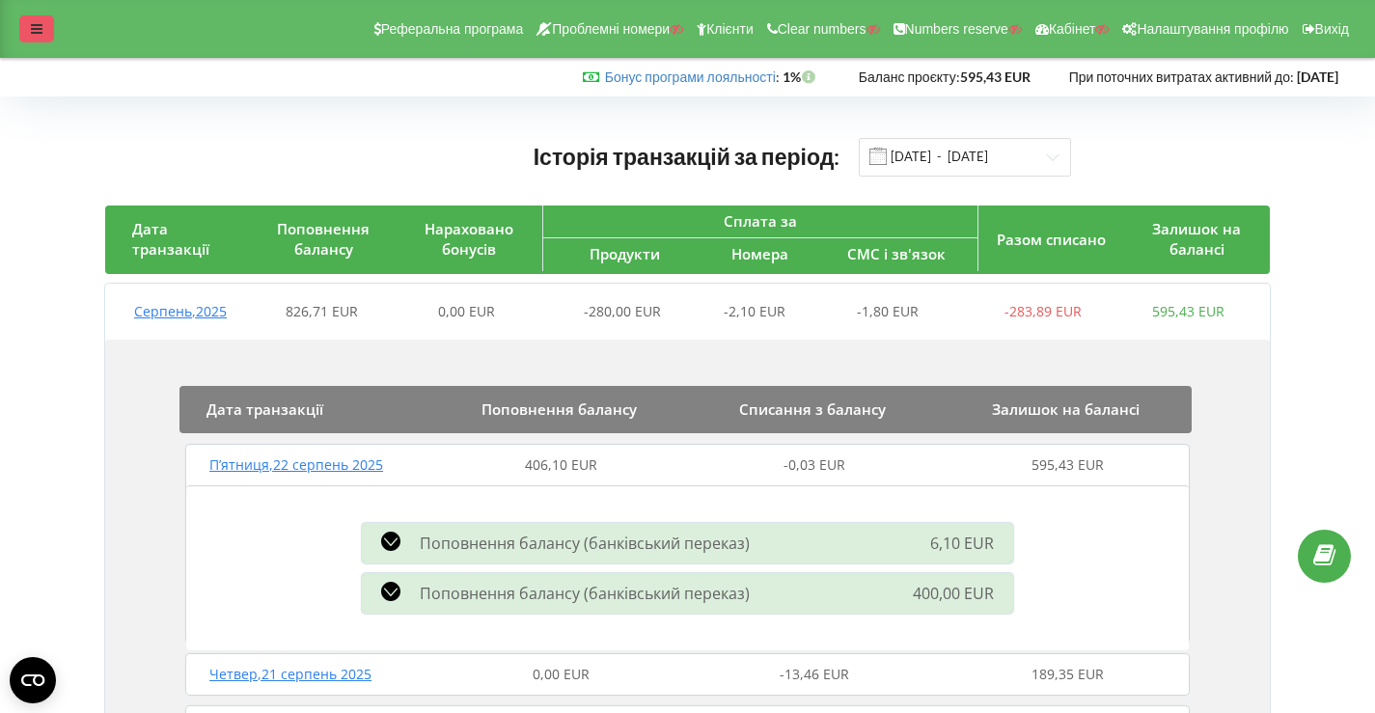
click at [23, 29] on div at bounding box center [36, 28] width 35 height 27
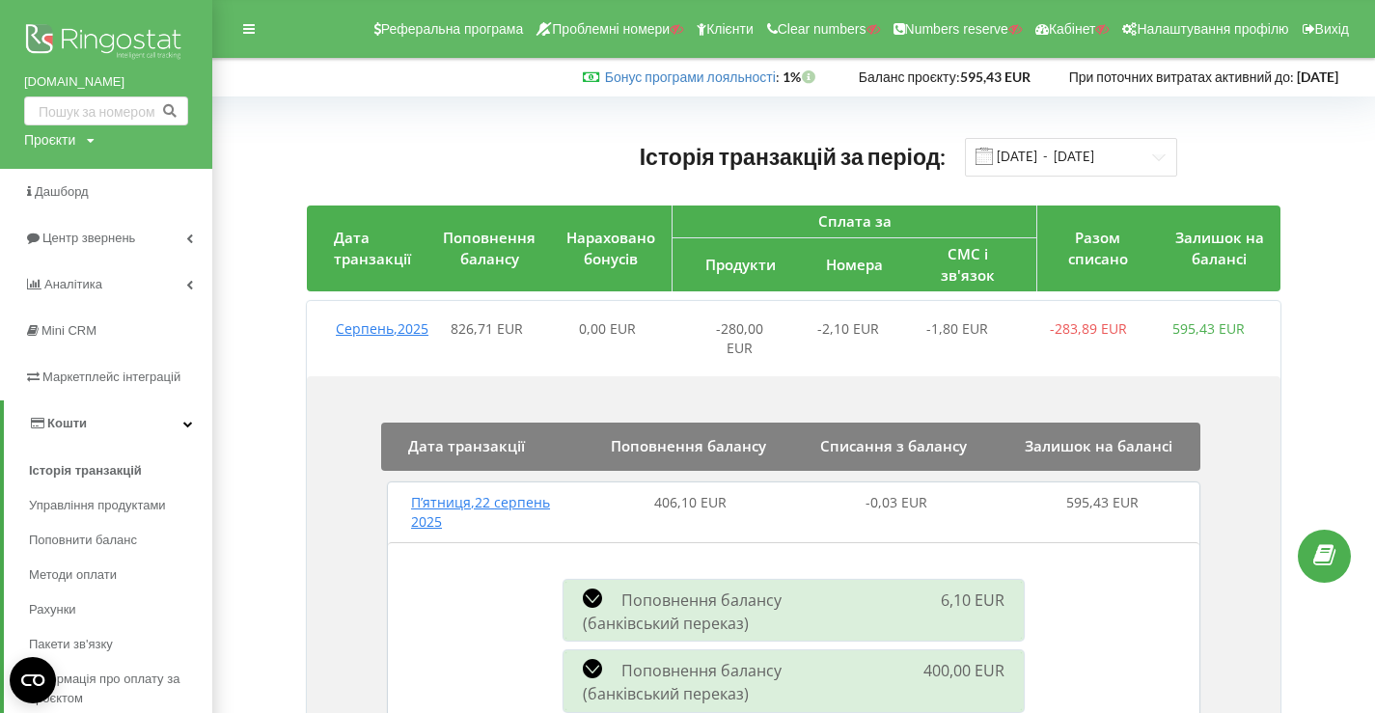
click at [52, 36] on img at bounding box center [106, 43] width 164 height 48
